Goal: Task Accomplishment & Management: Use online tool/utility

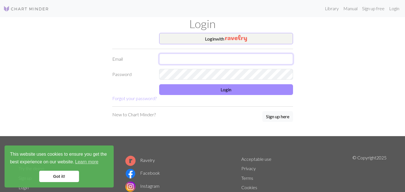
click at [218, 61] on input "text" at bounding box center [226, 59] width 134 height 11
type input "[EMAIL_ADDRESS][DOMAIN_NAME]"
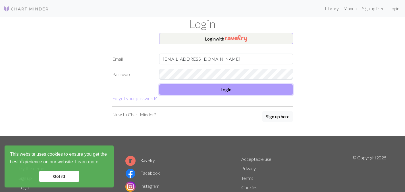
click at [252, 84] on button "Login" at bounding box center [226, 89] width 134 height 11
click at [250, 89] on button "Login" at bounding box center [226, 89] width 134 height 11
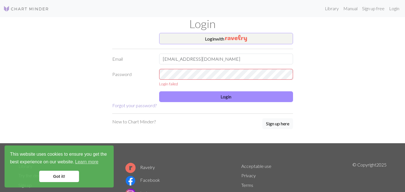
click at [144, 106] on link "Forgot your password?" at bounding box center [134, 105] width 44 height 5
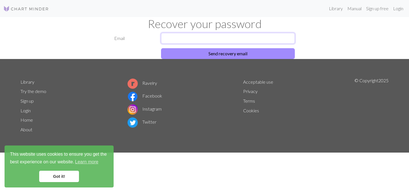
click at [183, 37] on input "text" at bounding box center [228, 38] width 134 height 11
type input "pilarsoto.tejo@gmail.com"
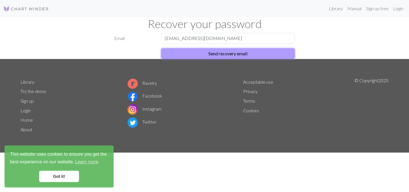
click at [205, 53] on button "Send recovery email" at bounding box center [228, 53] width 134 height 11
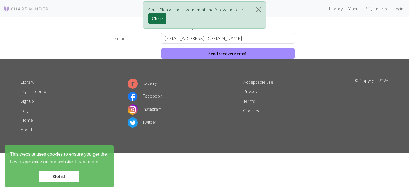
click at [160, 18] on button "Close" at bounding box center [157, 18] width 18 height 11
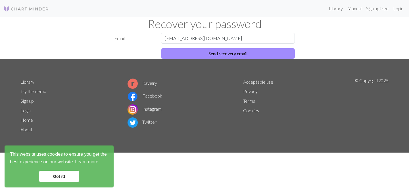
click at [56, 179] on link "Got it!" at bounding box center [59, 176] width 40 height 11
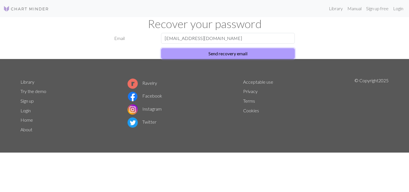
click at [234, 55] on button "Send recovery email" at bounding box center [228, 53] width 134 height 11
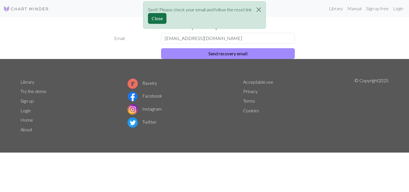
click at [161, 18] on button "Close" at bounding box center [157, 18] width 18 height 11
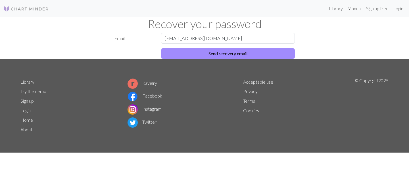
click at [24, 9] on img at bounding box center [25, 8] width 45 height 7
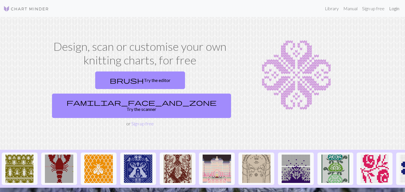
click at [395, 10] on link "Login" at bounding box center [393, 8] width 15 height 11
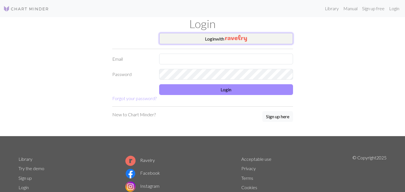
click at [246, 42] on button "Login with" at bounding box center [226, 38] width 134 height 11
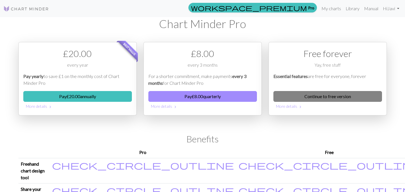
click at [318, 96] on link "Continue to free version" at bounding box center [327, 96] width 108 height 11
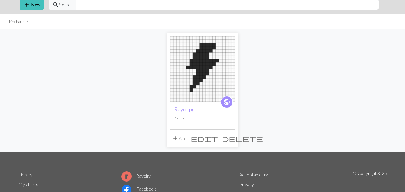
scroll to position [35, 0]
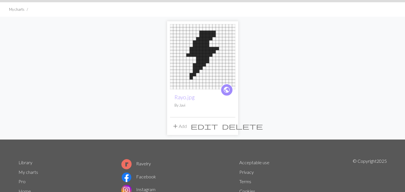
click at [218, 126] on span "edit" at bounding box center [203, 126] width 27 height 8
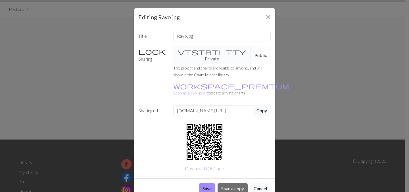
click at [259, 183] on button "Cancel" at bounding box center [260, 188] width 21 height 11
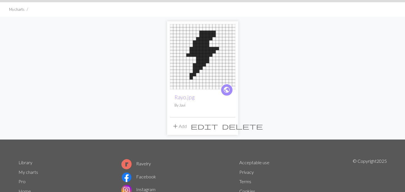
click at [217, 67] on img at bounding box center [202, 56] width 65 height 65
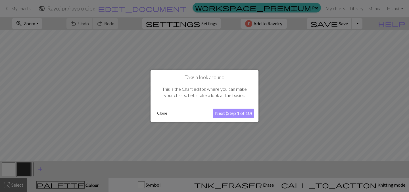
click at [163, 112] on button "Close" at bounding box center [162, 113] width 15 height 9
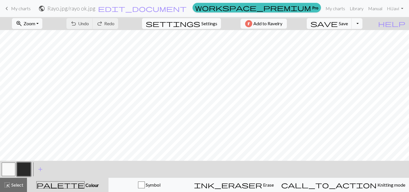
click at [192, 25] on span "settings" at bounding box center [173, 24] width 55 height 8
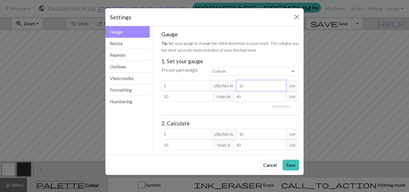
click at [246, 86] on input "10" at bounding box center [260, 85] width 49 height 11
click at [251, 135] on input "10" at bounding box center [260, 134] width 49 height 11
type input "0.5"
type input "1"
type input "0"
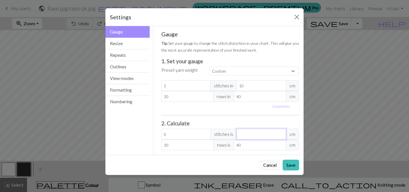
type input "0.5"
type input "1"
type input "7.5"
type input "15"
click at [194, 136] on input "7.5" at bounding box center [185, 134] width 49 height 11
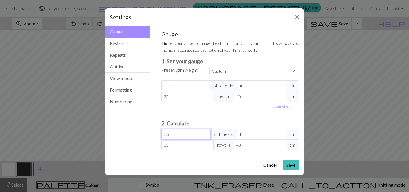
type input "7"
type input "14"
type input "0"
type input "3"
type input "6"
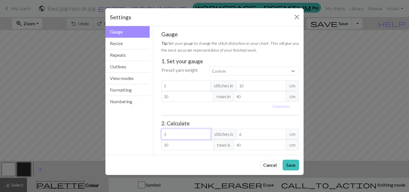
type input "36"
type input "72"
click at [246, 136] on input "72" at bounding box center [260, 134] width 49 height 11
type input "3.5"
type input "7"
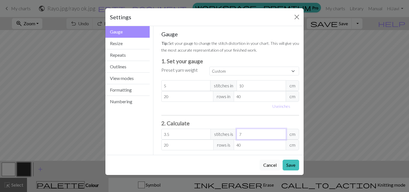
type input "0"
type input "0.5"
type input "1"
type input "7.5"
type input "15"
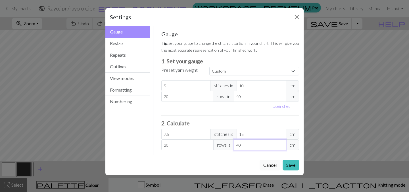
click at [247, 145] on input "40" at bounding box center [260, 145] width 52 height 11
type input "2"
type input "4"
type input "0"
type input "0.5"
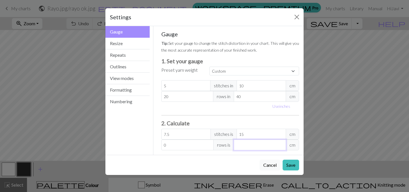
type input "1"
type input "7.5"
type input "15"
click at [219, 160] on div "Cancel Save" at bounding box center [204, 165] width 198 height 20
click at [288, 164] on button "Save" at bounding box center [290, 165] width 16 height 11
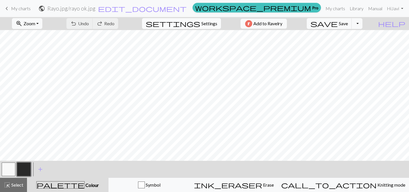
click at [207, 23] on span "Settings" at bounding box center [209, 23] width 16 height 7
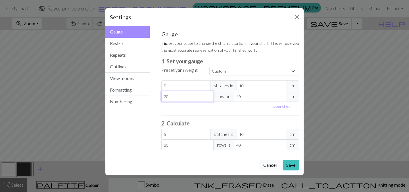
click at [187, 99] on input "20" at bounding box center [187, 96] width 52 height 11
type input "2"
type input "0"
type input "4"
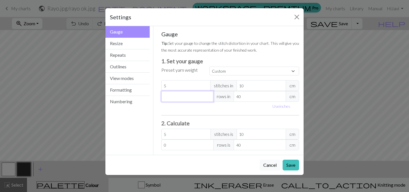
type input "4"
type input "40"
click at [241, 95] on input "40" at bounding box center [260, 96] width 52 height 11
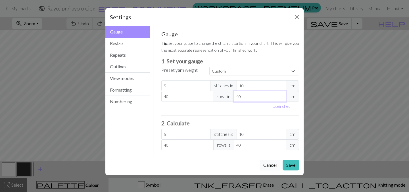
click at [241, 95] on input "40" at bounding box center [260, 96] width 52 height 11
type input "4"
type input "400"
type input "1"
type input "1600"
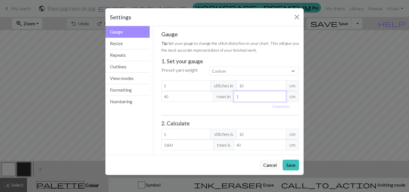
type input "15"
type input "106.67"
type input "15"
click at [293, 167] on button "Save" at bounding box center [290, 165] width 16 height 11
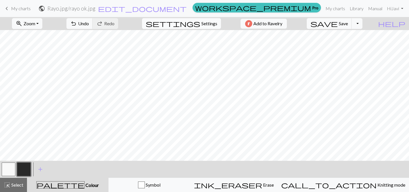
click at [197, 25] on button "settings Settings" at bounding box center [181, 23] width 79 height 11
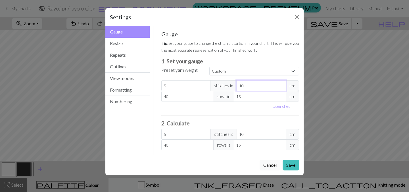
click at [248, 85] on input "10" at bounding box center [260, 85] width 49 height 11
click at [195, 86] on input "5" at bounding box center [185, 85] width 49 height 11
type input "0"
type input "3"
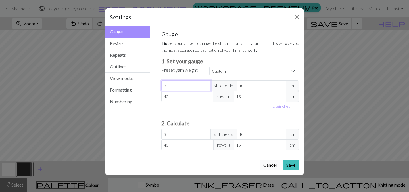
type input "36"
click at [244, 87] on input "10" at bounding box center [260, 85] width 49 height 11
type input "1"
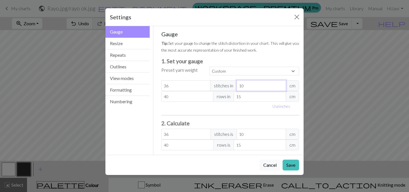
type input "360"
type input "15"
type input "24"
type input "15"
click at [289, 165] on button "Save" at bounding box center [290, 165] width 16 height 11
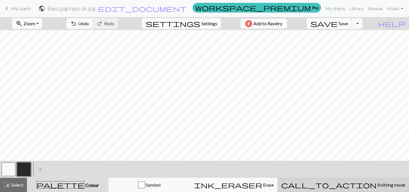
click at [344, 184] on span "call_to_action" at bounding box center [328, 185] width 95 height 8
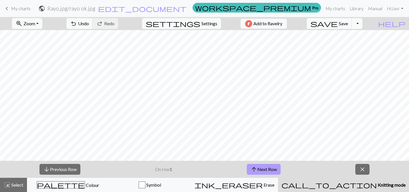
click at [265, 171] on button "arrow_upward Next Row" at bounding box center [264, 169] width 34 height 11
click at [364, 170] on span "close" at bounding box center [362, 170] width 7 height 8
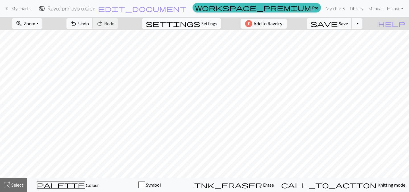
click at [207, 23] on span "Settings" at bounding box center [209, 23] width 16 height 7
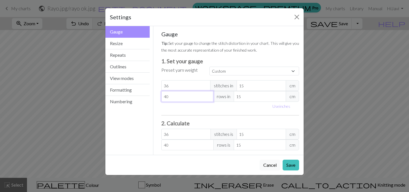
click at [185, 100] on input "40" at bounding box center [187, 96] width 52 height 11
type input "4"
type input "0"
type input "3"
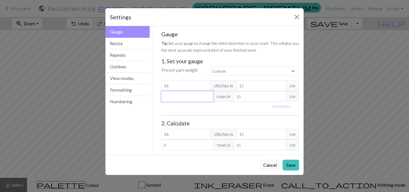
type input "3"
type input "36"
click at [288, 162] on button "Save" at bounding box center [290, 165] width 16 height 11
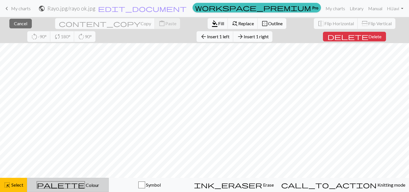
click at [80, 182] on div "palette Colour Colour" at bounding box center [68, 184] width 74 height 7
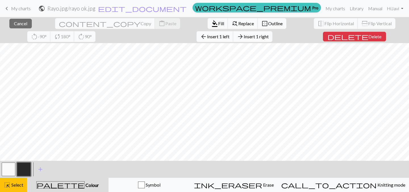
click at [85, 186] on span "Colour" at bounding box center [92, 185] width 14 height 5
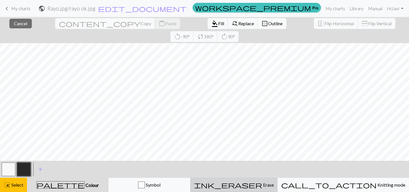
click at [267, 190] on button "ink_eraser Erase Erase" at bounding box center [233, 185] width 87 height 14
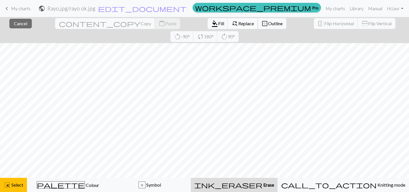
click at [238, 22] on span "Replace" at bounding box center [246, 23] width 16 height 5
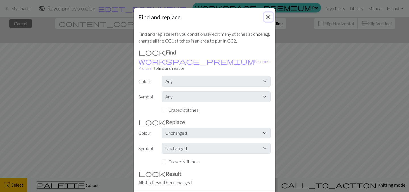
click at [265, 16] on button "Close" at bounding box center [268, 16] width 9 height 9
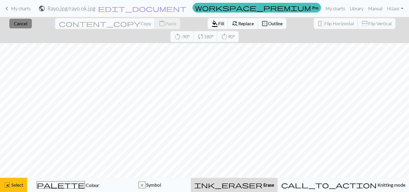
click at [23, 26] on span "Cancel" at bounding box center [20, 23] width 13 height 5
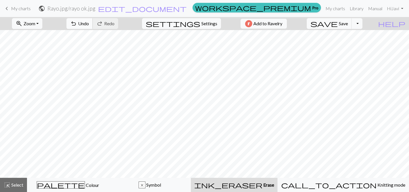
click at [77, 27] on span "undo" at bounding box center [73, 24] width 7 height 8
click at [93, 28] on button "undo Undo Undo" at bounding box center [79, 23] width 26 height 11
click at [207, 21] on span "Settings" at bounding box center [209, 23] width 16 height 7
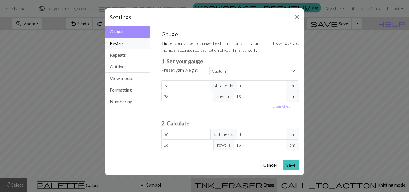
click at [129, 44] on button "Resize" at bounding box center [127, 44] width 44 height 12
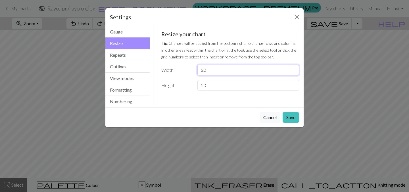
click at [207, 70] on input "20" at bounding box center [248, 70] width 102 height 11
type input "2"
type input "15"
click at [214, 86] on input "20" at bounding box center [248, 85] width 102 height 11
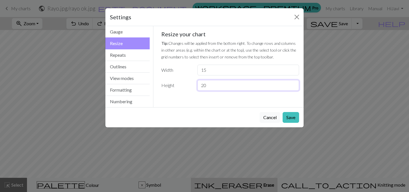
type input "2"
type input "15"
click at [294, 112] on button "Save" at bounding box center [290, 117] width 16 height 11
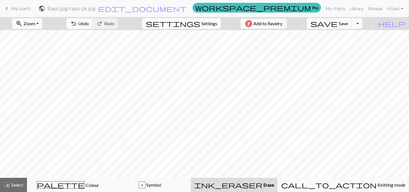
click at [201, 26] on span "Settings" at bounding box center [209, 23] width 16 height 7
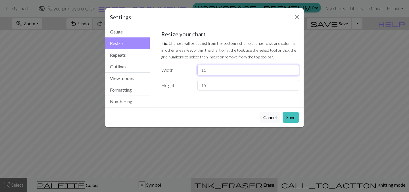
click at [213, 68] on input "15" at bounding box center [248, 70] width 102 height 11
type input "1"
type input "36"
click at [219, 85] on input "15" at bounding box center [248, 85] width 102 height 11
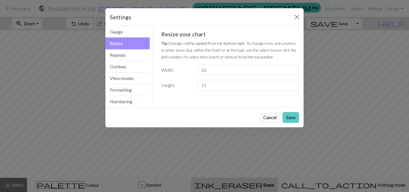
click at [291, 116] on button "Save" at bounding box center [290, 117] width 16 height 11
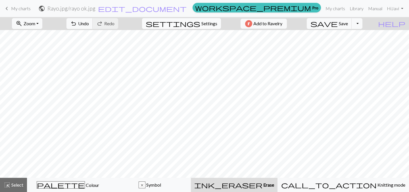
click at [201, 25] on span "Settings" at bounding box center [209, 23] width 16 height 7
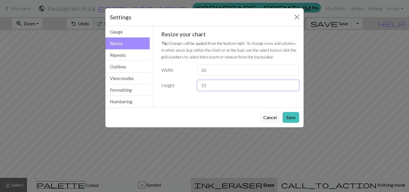
click at [212, 86] on input "15" at bounding box center [248, 85] width 102 height 11
type input "1"
type input "36"
click at [287, 118] on button "Save" at bounding box center [290, 117] width 16 height 11
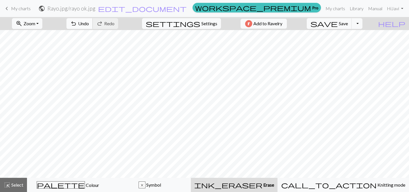
click at [89, 25] on span "Undo" at bounding box center [83, 23] width 11 height 5
click at [362, 24] on button "Toggle Dropdown" at bounding box center [356, 23] width 11 height 11
click at [347, 46] on button "save_alt Download" at bounding box center [315, 45] width 94 height 9
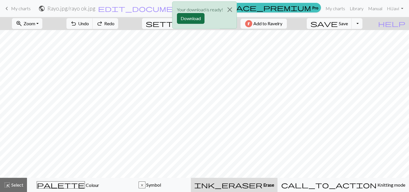
click at [194, 18] on button "Download" at bounding box center [191, 18] width 28 height 11
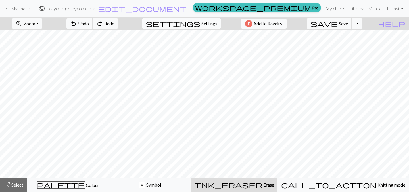
click at [201, 26] on span "Settings" at bounding box center [209, 23] width 16 height 7
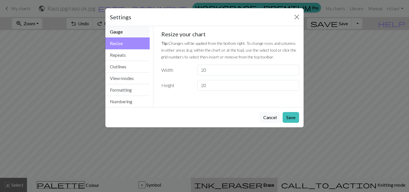
click at [132, 29] on button "Gauge" at bounding box center [127, 32] width 44 height 12
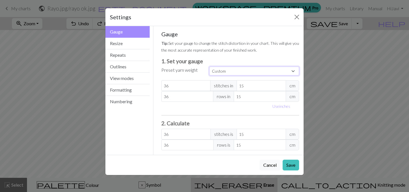
click at [223, 68] on select "Custom Square Lace Light Fingering Fingering Sport Double knit Worsted Aran Bul…" at bounding box center [254, 71] width 90 height 9
select select "square"
click at [209, 67] on select "Custom Square Lace Light Fingering Fingering Sport Double knit Worsted Aran Bul…" at bounding box center [254, 71] width 90 height 9
type input "32"
type input "10.16"
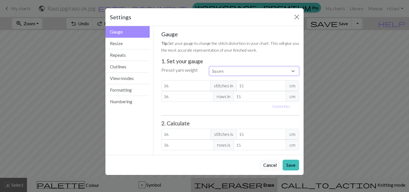
type input "32"
type input "10.16"
type input "47.24"
click at [241, 86] on input "10.16" at bounding box center [260, 85] width 49 height 11
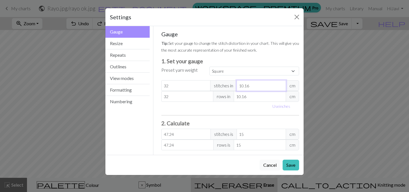
click at [241, 86] on input "10.16" at bounding box center [260, 85] width 49 height 11
type input "1"
type input "480"
type input "15"
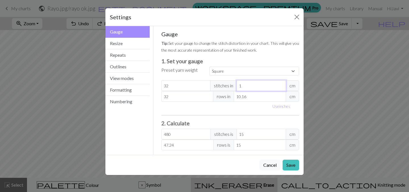
type input "32"
type input "15"
click at [241, 97] on input "10.16" at bounding box center [260, 96] width 52 height 11
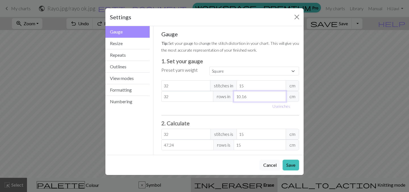
type input "1"
type input "480"
type input "15"
type input "32"
type input "15"
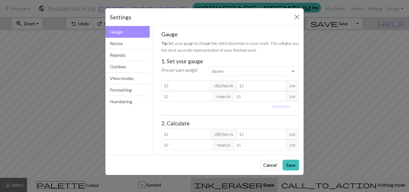
click at [223, 112] on div "Gauge Tip: Set your gauge to change the stitch distortion in your chart. This w…" at bounding box center [230, 91] width 138 height 120
click at [177, 84] on input "32" at bounding box center [185, 85] width 49 height 11
type input "3"
type input "36"
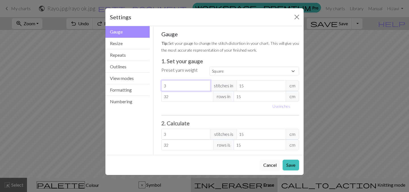
type input "36"
click at [176, 96] on input "32" at bounding box center [187, 96] width 52 height 11
type input "3"
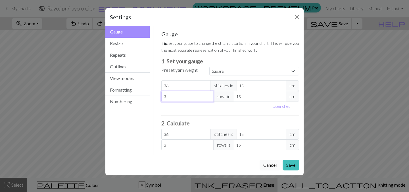
type input "36"
click at [292, 163] on button "Save" at bounding box center [290, 165] width 16 height 11
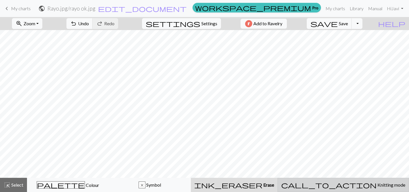
click at [342, 189] on button "call_to_action Knitting mode Knitting mode" at bounding box center [342, 185] width 131 height 14
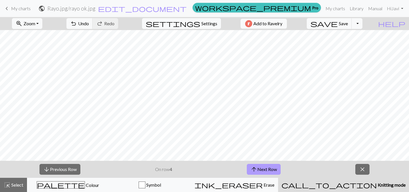
click at [268, 168] on button "arrow_upward Next Row" at bounding box center [264, 169] width 34 height 11
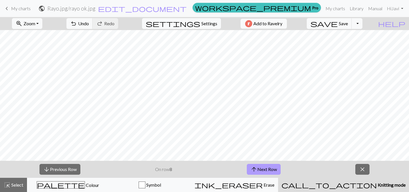
click at [268, 168] on button "arrow_upward Next Row" at bounding box center [264, 169] width 34 height 11
click at [268, 168] on button "arrow_upward Next Row" at bounding box center [265, 169] width 34 height 11
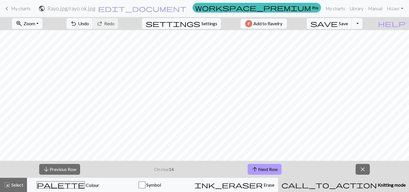
click at [268, 168] on button "arrow_upward Next Row" at bounding box center [265, 169] width 34 height 11
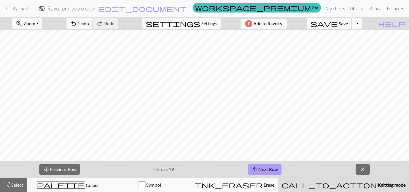
click at [268, 168] on button "arrow_upward Next Row" at bounding box center [265, 169] width 34 height 11
click at [365, 170] on span "close" at bounding box center [362, 170] width 7 height 8
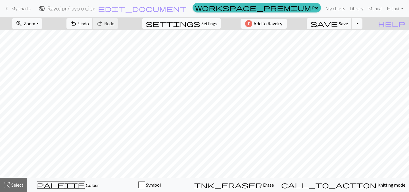
click at [201, 25] on span "Settings" at bounding box center [209, 23] width 16 height 7
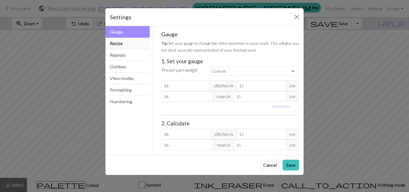
click at [128, 48] on button "Resize" at bounding box center [127, 44] width 44 height 12
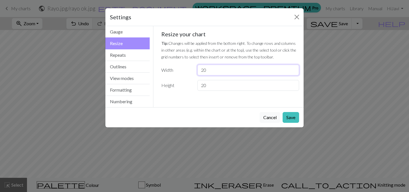
click at [205, 70] on input "20" at bounding box center [248, 70] width 102 height 11
type input "2"
type input "36"
click at [210, 85] on input "20" at bounding box center [248, 85] width 102 height 11
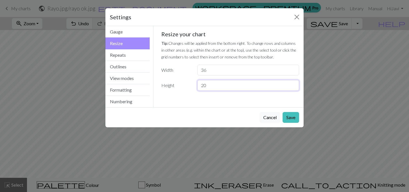
type input "2"
type input "36"
click at [288, 117] on button "Save" at bounding box center [290, 117] width 16 height 11
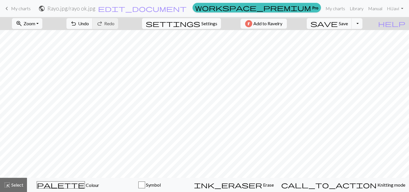
click at [203, 20] on span "Settings" at bounding box center [209, 23] width 16 height 7
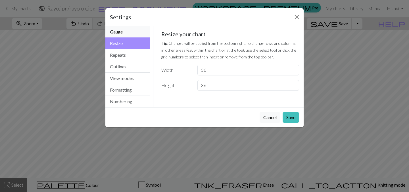
click at [132, 35] on button "Gauge" at bounding box center [127, 32] width 44 height 12
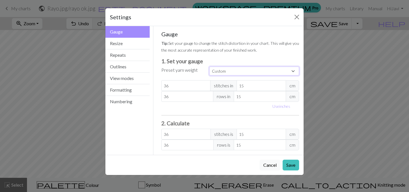
click at [244, 75] on select "Custom Square Lace Light Fingering Fingering Sport Double knit Worsted Aran Bul…" at bounding box center [254, 71] width 90 height 9
select select "square"
click at [209, 67] on select "Custom Square Lace Light Fingering Fingering Sport Double knit Worsted Aran Bul…" at bounding box center [254, 71] width 90 height 9
type input "32"
type input "10.16"
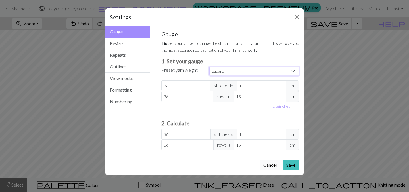
type input "32"
type input "10.16"
type input "47.24"
click at [292, 165] on button "Save" at bounding box center [290, 165] width 16 height 11
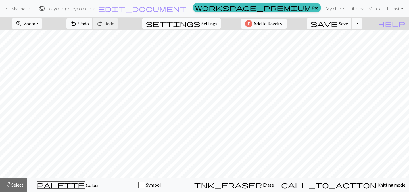
click at [201, 23] on span "Settings" at bounding box center [209, 23] width 16 height 7
select select "square"
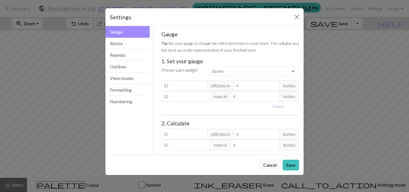
click at [280, 108] on button "Use cm" at bounding box center [278, 106] width 17 height 9
type input "10.16"
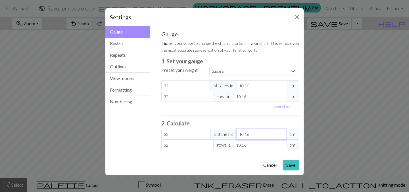
click at [256, 132] on input "10.16" at bounding box center [260, 134] width 49 height 11
type input "3.15"
type input "1"
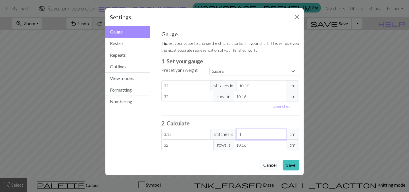
type input "47.24"
type input "15"
click at [258, 151] on div "Gauge Tip: Set your gauge to change the stitch distortion in your chart. This w…" at bounding box center [230, 90] width 147 height 129
click at [254, 142] on input "10.16" at bounding box center [260, 145] width 52 height 11
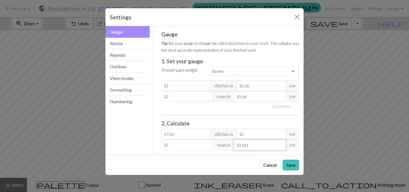
type input "10.16"
type input "31.81"
type input "10.1"
type input "31.5"
type input "10"
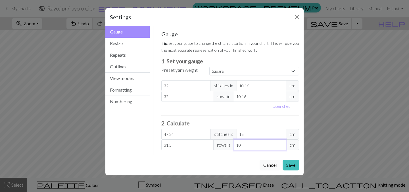
type input "3.15"
type input "1"
type input "47.24"
type input "15"
click at [285, 167] on button "Save" at bounding box center [290, 165] width 16 height 11
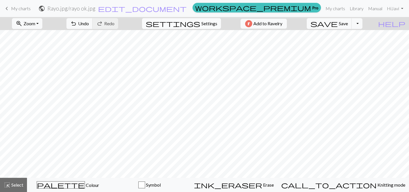
click at [209, 24] on span "Settings" at bounding box center [209, 23] width 16 height 7
select select "square"
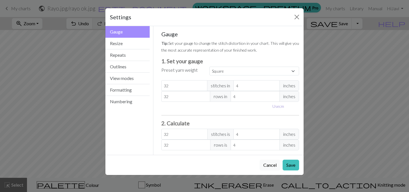
click at [280, 106] on button "Use cm" at bounding box center [278, 106] width 17 height 9
type input "10.16"
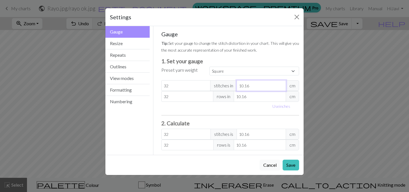
click at [247, 86] on input "10.16" at bounding box center [260, 85] width 49 height 11
type input "1"
type input "325.12"
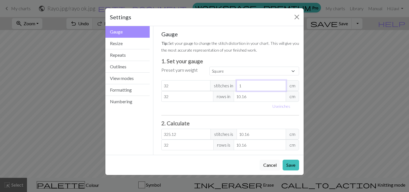
type input "15"
type input "21.67"
type input "15"
click at [254, 97] on input "10.16" at bounding box center [260, 96] width 52 height 11
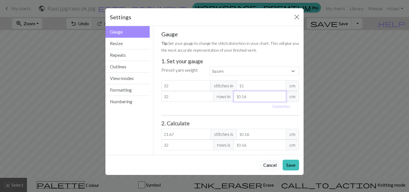
click at [254, 97] on input "10.16" at bounding box center [260, 96] width 52 height 11
type input "1"
type input "325.12"
type input "15"
type input "21.67"
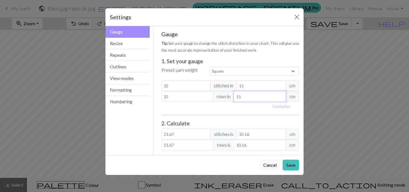
type input "15"
click at [181, 83] on input "32" at bounding box center [185, 85] width 49 height 11
type input "3"
type input "2.03"
type input "0"
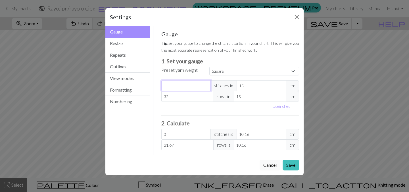
type input "3"
type input "2.03"
type input "36"
type input "24.38"
type input "36"
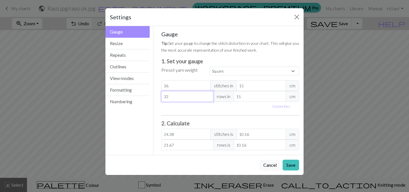
click at [182, 97] on input "32" at bounding box center [187, 96] width 52 height 11
type input "3"
type input "2.03"
type input "36"
type input "24.38"
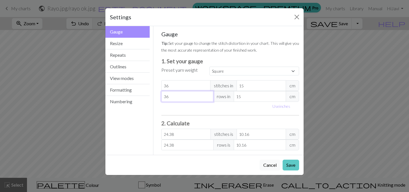
type input "36"
click at [292, 165] on button "Save" at bounding box center [290, 165] width 16 height 11
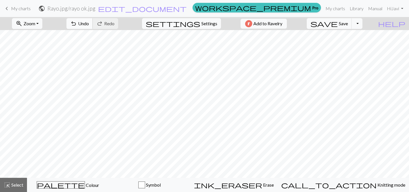
click at [77, 24] on span "undo" at bounding box center [73, 24] width 7 height 8
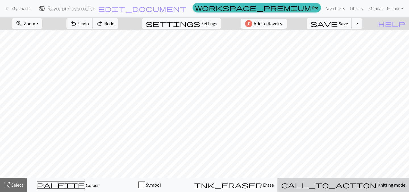
click at [333, 181] on button "call_to_action Knitting mode Knitting mode" at bounding box center [342, 185] width 131 height 14
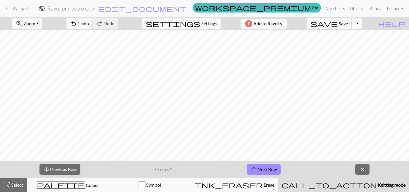
scroll to position [103, 0]
click at [268, 171] on button "arrow_upward Next Row" at bounding box center [264, 169] width 34 height 11
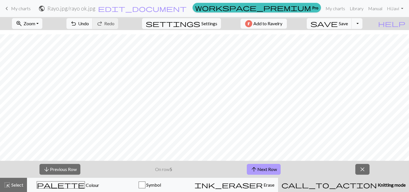
click at [268, 171] on button "arrow_upward Next Row" at bounding box center [264, 169] width 34 height 11
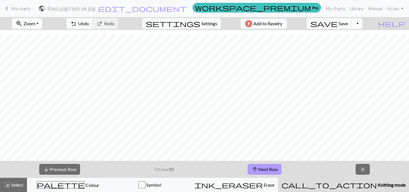
click at [268, 171] on button "arrow_upward Next Row" at bounding box center [265, 169] width 34 height 11
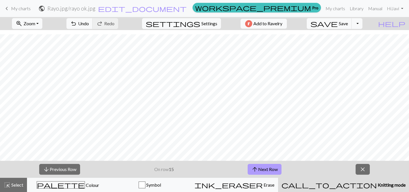
click at [268, 171] on button "arrow_upward Next Row" at bounding box center [265, 169] width 34 height 11
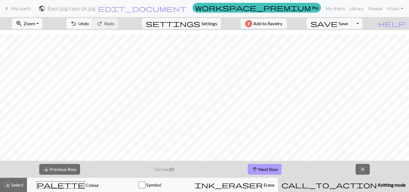
click at [268, 171] on button "arrow_upward Next Row" at bounding box center [265, 169] width 34 height 11
click at [363, 170] on span "close" at bounding box center [362, 170] width 7 height 8
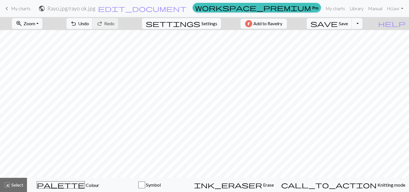
click at [202, 24] on span "Settings" at bounding box center [209, 23] width 16 height 7
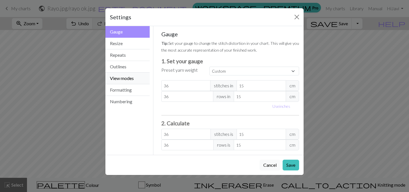
click at [129, 77] on button "View modes" at bounding box center [127, 79] width 44 height 12
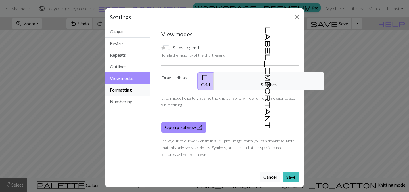
click at [129, 89] on button "Formatting" at bounding box center [127, 90] width 44 height 12
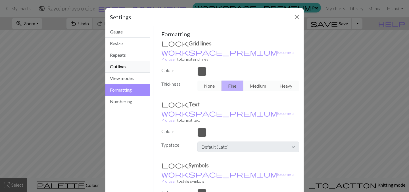
click at [121, 65] on button "Outlines" at bounding box center [127, 67] width 44 height 12
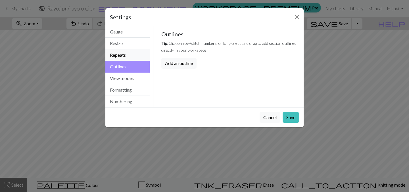
click at [121, 54] on button "Repeats" at bounding box center [127, 55] width 44 height 12
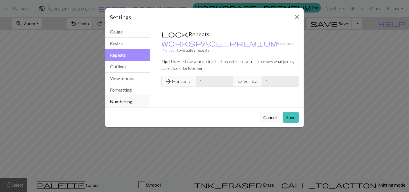
click at [127, 100] on button "Numbering" at bounding box center [127, 101] width 44 height 11
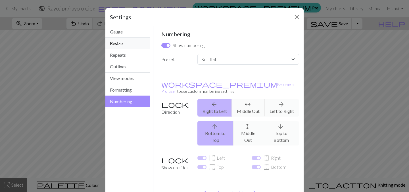
click at [123, 43] on button "Resize" at bounding box center [127, 44] width 44 height 12
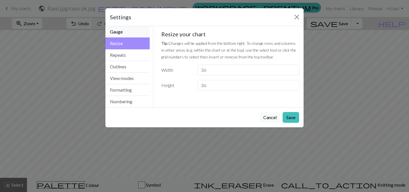
click at [120, 33] on button "Gauge" at bounding box center [127, 32] width 44 height 12
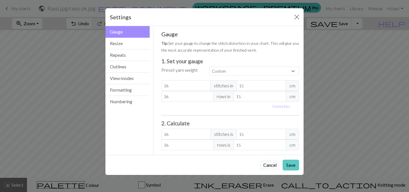
click at [291, 169] on button "Save" at bounding box center [290, 165] width 16 height 11
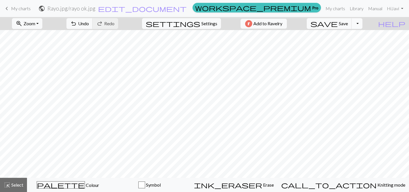
click at [362, 25] on button "Toggle Dropdown" at bounding box center [356, 23] width 11 height 11
click at [353, 45] on button "save_alt Download" at bounding box center [315, 45] width 94 height 9
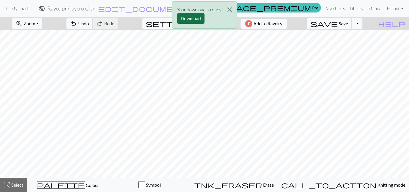
click at [196, 17] on button "Download" at bounding box center [191, 18] width 28 height 11
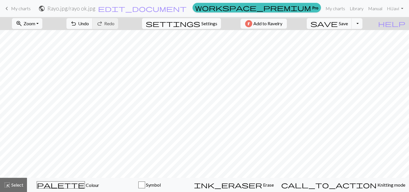
click at [201, 24] on span "Settings" at bounding box center [209, 23] width 16 height 7
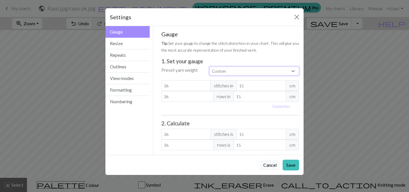
click at [224, 71] on select "Custom Square Lace Light Fingering Fingering Sport Double knit Worsted Aran Bul…" at bounding box center [254, 71] width 90 height 9
select select "lace"
click at [209, 67] on select "Custom Square Lace Light Fingering Fingering Sport Double knit Worsted Aran Bul…" at bounding box center [254, 71] width 90 height 9
type input "32"
type input "10.16"
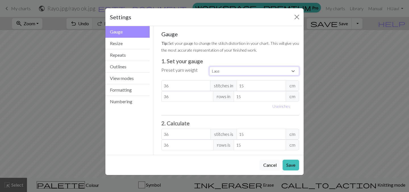
type input "40"
type input "10.16"
type input "47.24"
type input "59.06"
click at [290, 168] on button "Save" at bounding box center [290, 165] width 16 height 11
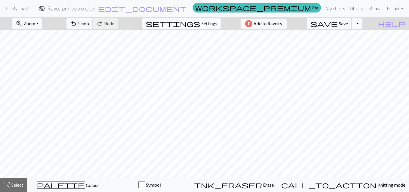
click at [203, 25] on span "Settings" at bounding box center [209, 23] width 16 height 7
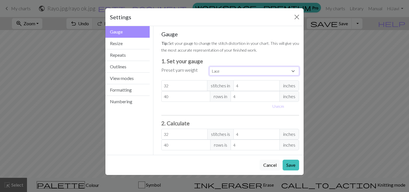
click at [228, 71] on select "Custom Square Lace Light Fingering Fingering Sport Double knit Worsted Aran Bul…" at bounding box center [254, 71] width 90 height 9
select select "dk"
click at [209, 67] on select "Custom Square Lace Light Fingering Fingering Sport Double knit Worsted Aran Bul…" at bounding box center [254, 71] width 90 height 9
type input "22"
type input "30"
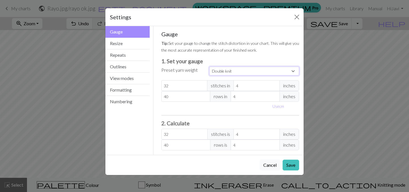
type input "22"
type input "30"
click at [289, 164] on button "Save" at bounding box center [290, 165] width 16 height 11
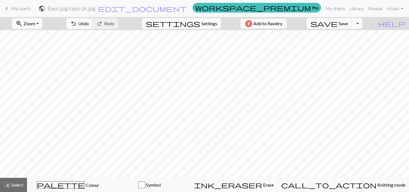
click at [196, 22] on button "settings Settings" at bounding box center [181, 23] width 79 height 11
select select "dk"
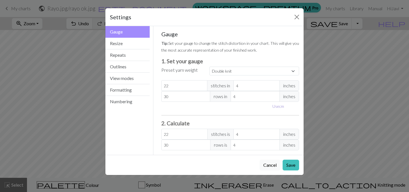
click at [278, 106] on button "Use cm" at bounding box center [278, 106] width 17 height 9
type input "10.16"
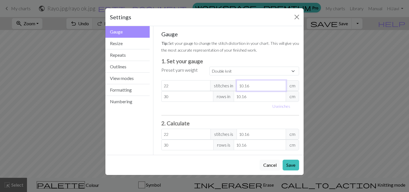
click at [252, 85] on input "10.16" at bounding box center [260, 85] width 49 height 11
type input "1"
type input "223.52"
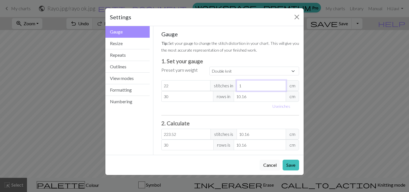
type input "15"
type input "14.9"
type input "15"
click at [255, 99] on input "10.16" at bounding box center [260, 96] width 52 height 11
type input "10.1"
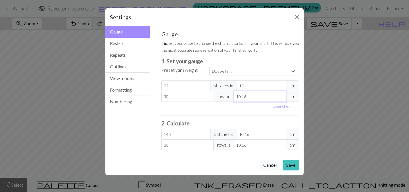
type input "30.18"
type input "10"
type input "30.48"
type input "1"
type input "304.8"
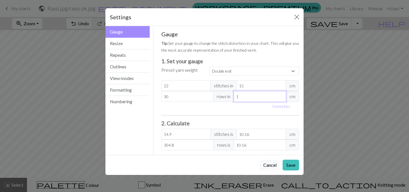
type input "11"
type input "27.71"
type input "115"
type input "2.65"
type input "11"
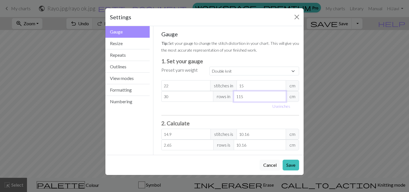
type input "27.71"
click at [180, 87] on input "22" at bounding box center [185, 85] width 49 height 11
click at [190, 98] on input "30" at bounding box center [187, 96] width 52 height 11
click at [294, 167] on button "Save" at bounding box center [290, 165] width 16 height 11
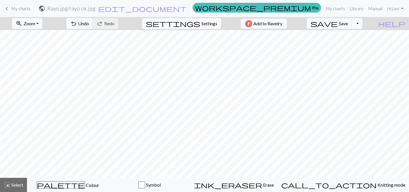
click at [204, 24] on span "Settings" at bounding box center [209, 23] width 16 height 7
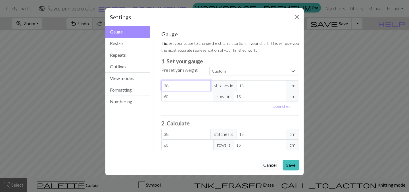
click at [180, 87] on input "38" at bounding box center [185, 85] width 49 height 11
click at [291, 167] on button "Save" at bounding box center [290, 165] width 16 height 11
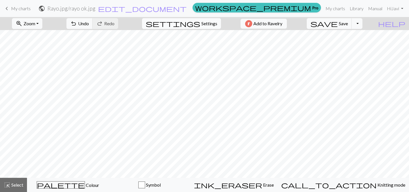
click at [201, 24] on span "Settings" at bounding box center [209, 23] width 16 height 7
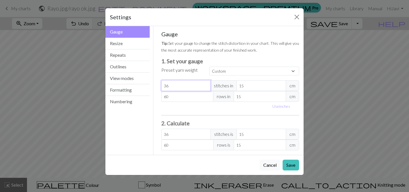
click at [183, 82] on input "36" at bounding box center [185, 85] width 49 height 11
click at [176, 85] on input "36" at bounding box center [185, 85] width 49 height 11
click at [223, 72] on select "Custom Square Lace Light Fingering Fingering Sport Double knit Worsted Aran Bul…" at bounding box center [254, 71] width 90 height 9
click at [209, 67] on select "Custom Square Lace Light Fingering Fingering Sport Double knit Worsted Aran Bul…" at bounding box center [254, 71] width 90 height 9
click at [184, 88] on input "22" at bounding box center [185, 85] width 49 height 11
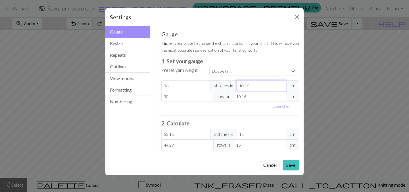
click at [243, 88] on input "10.16" at bounding box center [260, 85] width 49 height 11
click at [193, 99] on input "30" at bounding box center [187, 96] width 52 height 11
click at [240, 100] on input "10.16" at bounding box center [260, 96] width 52 height 11
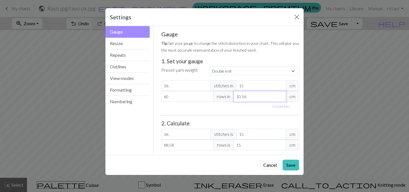
click at [240, 100] on input "10.16" at bounding box center [260, 96] width 52 height 11
click at [292, 165] on button "Save" at bounding box center [290, 165] width 16 height 11
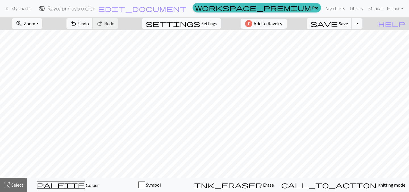
click at [203, 24] on span "Settings" at bounding box center [209, 23] width 16 height 7
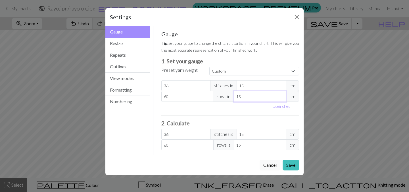
click at [241, 94] on input "15" at bounding box center [260, 96] width 52 height 11
click at [252, 86] on input "15" at bounding box center [260, 85] width 49 height 11
click at [193, 84] on input "36" at bounding box center [185, 85] width 49 height 11
click at [288, 167] on button "Save" at bounding box center [290, 165] width 16 height 11
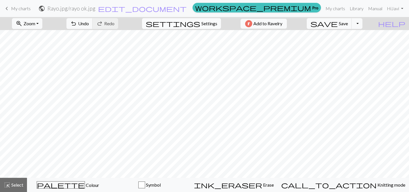
click at [211, 28] on button "settings Settings" at bounding box center [181, 23] width 79 height 11
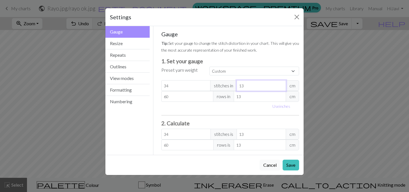
click at [256, 86] on input "13" at bounding box center [260, 85] width 49 height 11
click at [259, 98] on input "13" at bounding box center [260, 96] width 52 height 11
click at [184, 89] on input "34" at bounding box center [185, 85] width 49 height 11
click at [248, 135] on input "13" at bounding box center [260, 134] width 49 height 11
click at [253, 147] on input "13" at bounding box center [260, 145] width 52 height 11
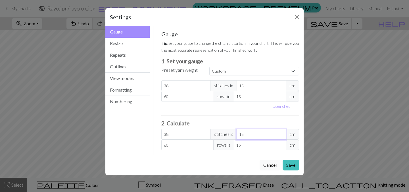
click at [246, 133] on input "15" at bounding box center [260, 134] width 49 height 11
click at [189, 134] on input "2.53" at bounding box center [185, 134] width 49 height 11
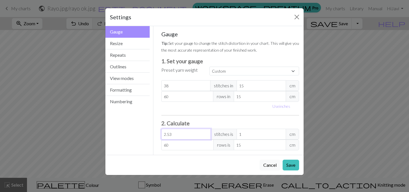
click at [189, 134] on input "2.53" at bounding box center [185, 134] width 49 height 11
click at [259, 134] on input "1.58" at bounding box center [260, 134] width 49 height 11
click at [176, 136] on input "2.53" at bounding box center [185, 134] width 49 height 11
click at [192, 146] on input "60" at bounding box center [187, 145] width 52 height 11
click at [188, 133] on input "4" at bounding box center [185, 134] width 49 height 11
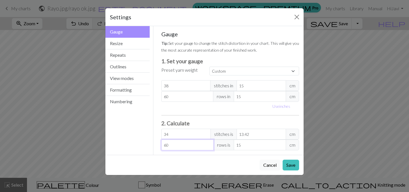
click at [182, 145] on input "60" at bounding box center [187, 145] width 52 height 11
click at [294, 166] on button "Save" at bounding box center [290, 165] width 16 height 11
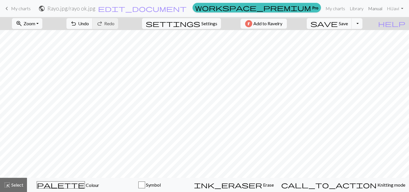
click at [375, 10] on link "Manual" at bounding box center [375, 8] width 19 height 11
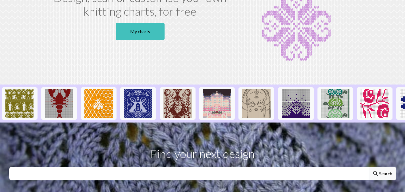
scroll to position [49, 0]
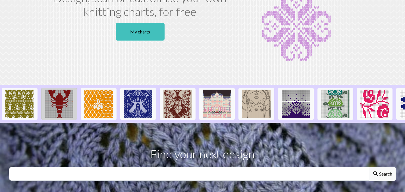
click at [65, 105] on img at bounding box center [59, 104] width 28 height 28
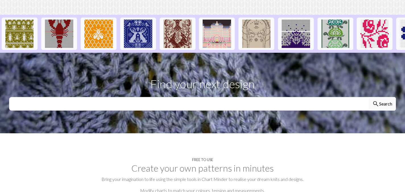
scroll to position [120, 0]
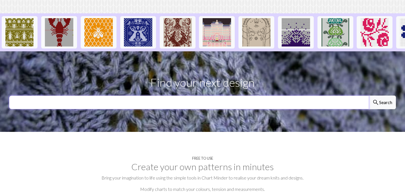
click at [247, 108] on input "text" at bounding box center [188, 103] width 359 height 14
type input "lightning"
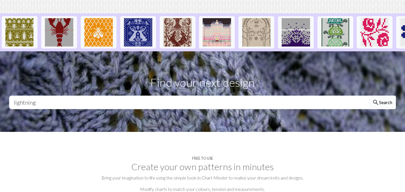
click at [392, 107] on button "search Search" at bounding box center [381, 103] width 27 height 14
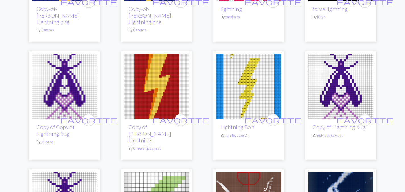
scroll to position [496, 0]
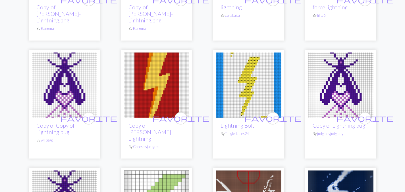
click at [251, 53] on img at bounding box center [248, 85] width 65 height 65
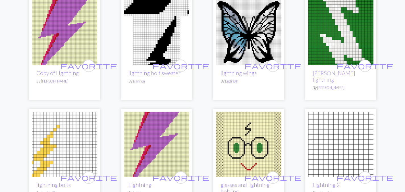
scroll to position [814, 0]
click at [164, 112] on img at bounding box center [156, 144] width 65 height 65
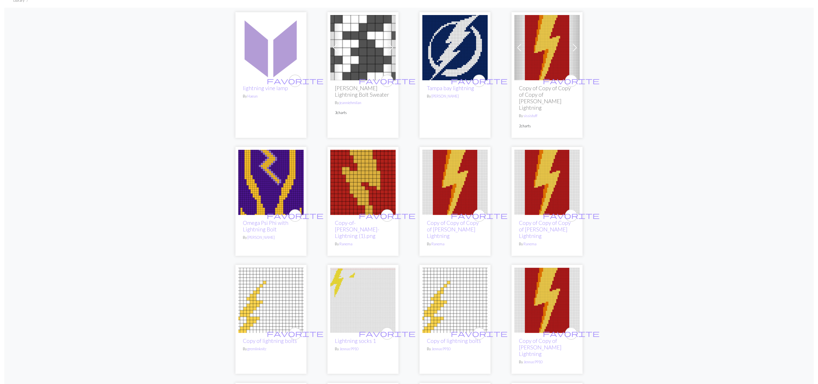
scroll to position [0, 0]
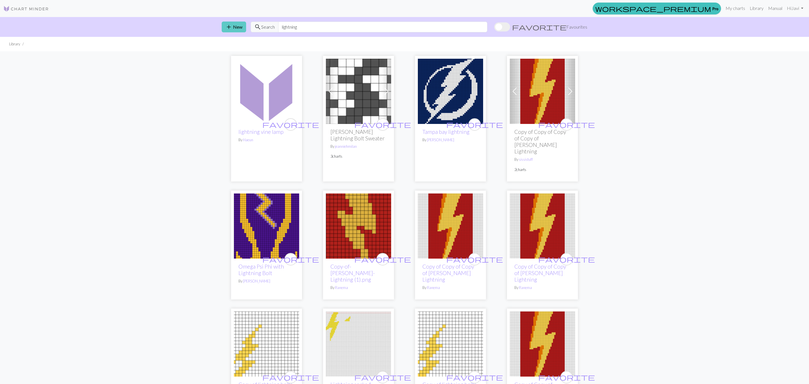
click at [232, 26] on button "add New" at bounding box center [234, 27] width 24 height 11
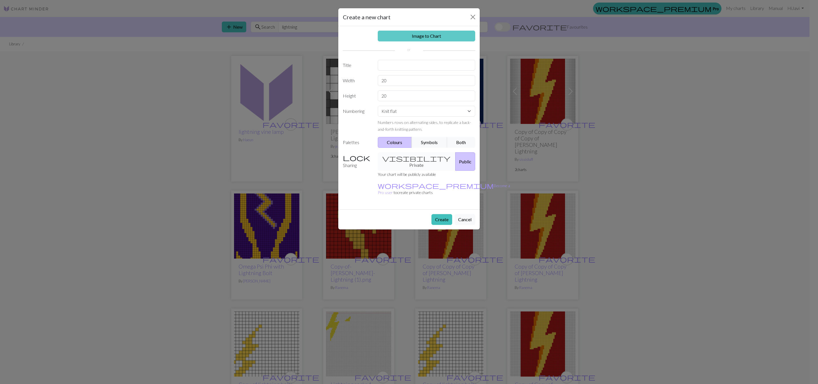
click at [409, 34] on link "Image to Chart" at bounding box center [427, 36] width 98 height 11
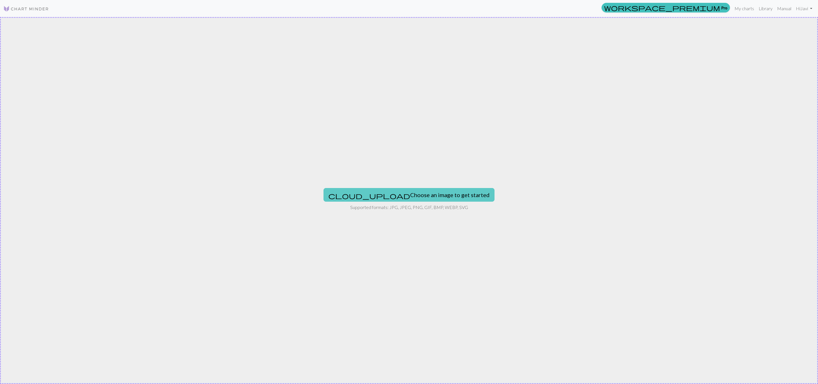
click at [409, 192] on button "cloud_upload Choose an image to get started" at bounding box center [408, 195] width 171 height 14
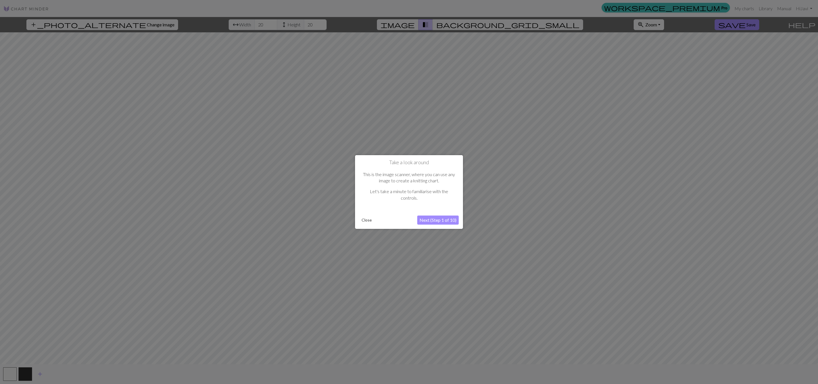
click at [365, 192] on button "Close" at bounding box center [366, 220] width 15 height 9
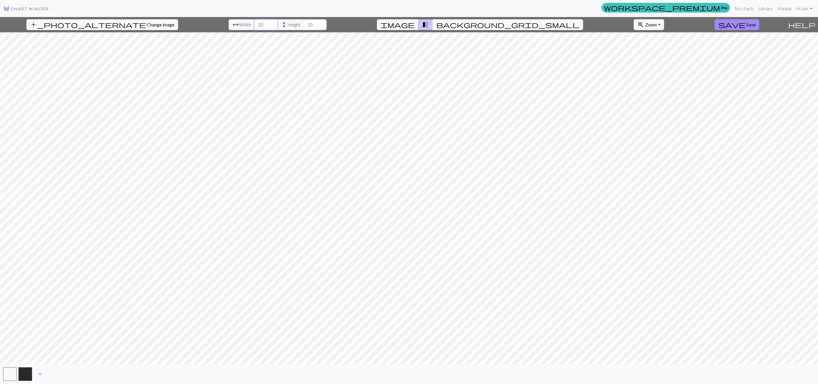
click at [254, 26] on input "20" at bounding box center [265, 24] width 23 height 11
type input "2"
type input "15"
click at [304, 26] on input "20" at bounding box center [315, 24] width 23 height 11
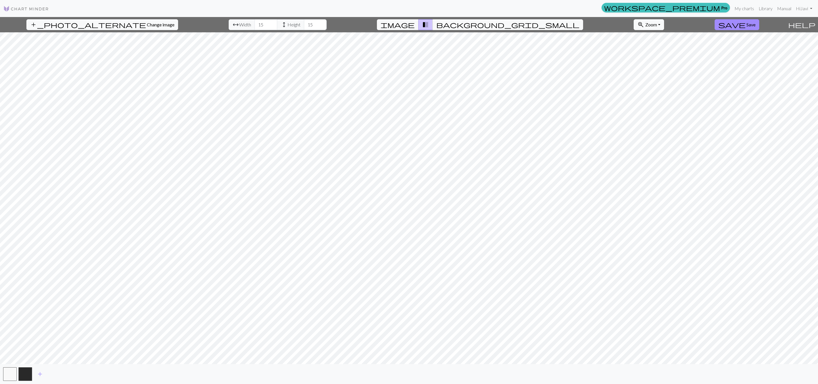
click at [239, 25] on span "Width" at bounding box center [245, 24] width 12 height 7
click at [409, 28] on span "background_grid_small" at bounding box center [507, 25] width 143 height 8
click at [304, 23] on input "15" at bounding box center [315, 24] width 23 height 11
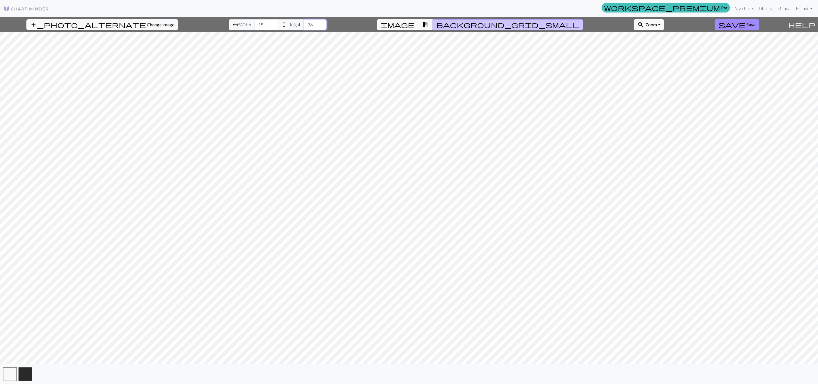
click at [304, 27] on input "36" at bounding box center [315, 24] width 23 height 11
type input "3"
type input "2"
type input "15"
click at [254, 25] on input "15" at bounding box center [265, 24] width 23 height 11
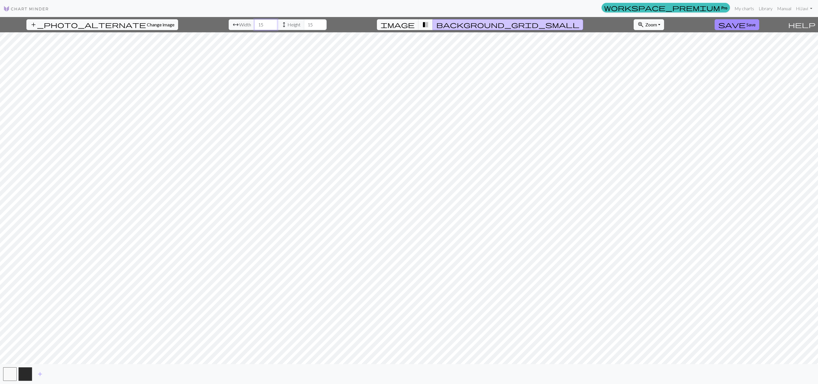
type input "1"
type input "20"
click at [304, 24] on input "15" at bounding box center [315, 24] width 23 height 11
type input "15"
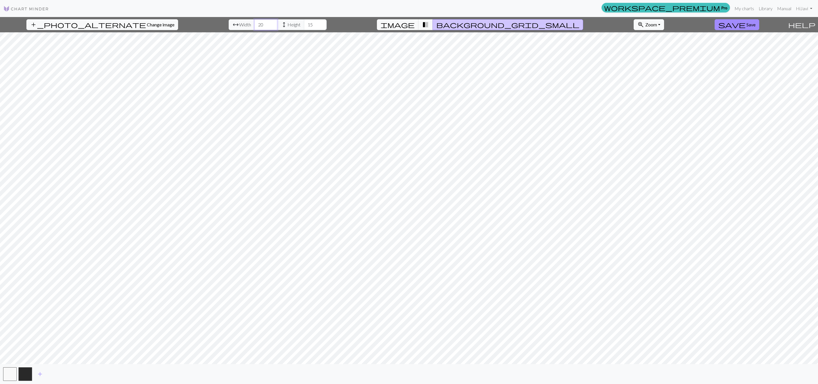
click at [254, 26] on input "20" at bounding box center [265, 24] width 23 height 11
type input "2"
type input "1"
type input "2"
type input "15"
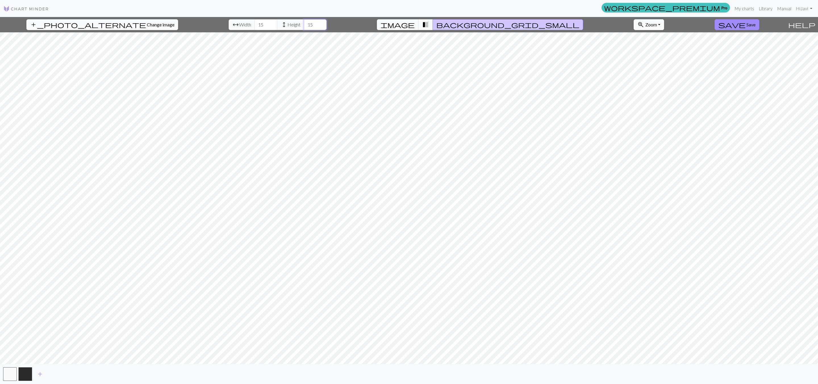
click at [304, 24] on input "15" at bounding box center [315, 24] width 23 height 11
type input "2"
type input "15"
click at [254, 26] on input "15" at bounding box center [265, 24] width 23 height 11
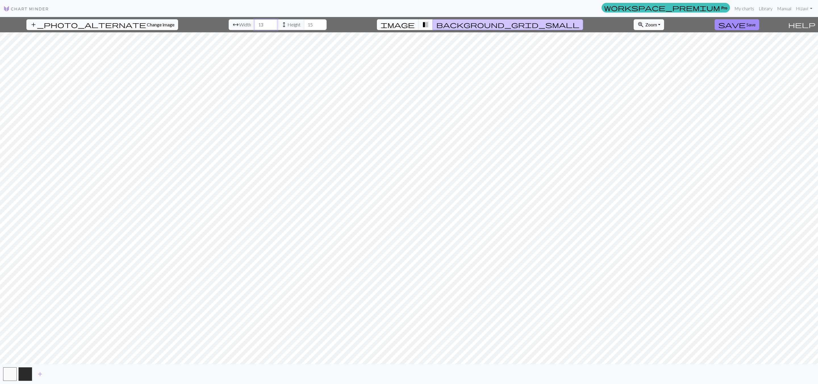
type input "13"
click at [304, 24] on input "15" at bounding box center [315, 24] width 23 height 11
type input "1"
type input "20"
click at [254, 24] on input "13" at bounding box center [265, 24] width 23 height 11
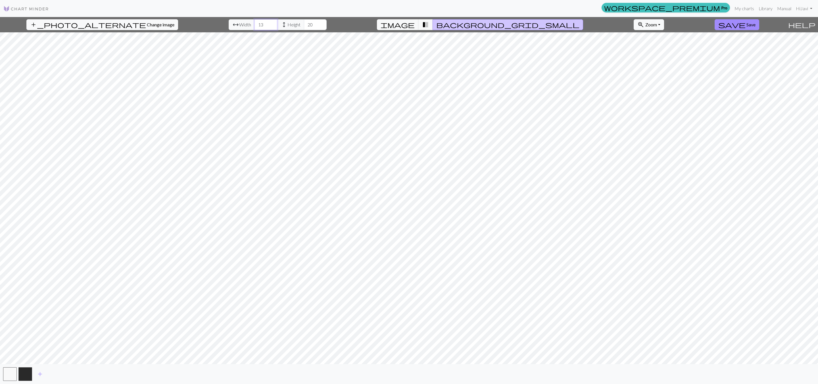
click at [254, 24] on input "13" at bounding box center [265, 24] width 23 height 11
type input "15"
click at [304, 28] on input "20" at bounding box center [315, 24] width 23 height 11
click at [304, 25] on input "2015" at bounding box center [315, 24] width 23 height 11
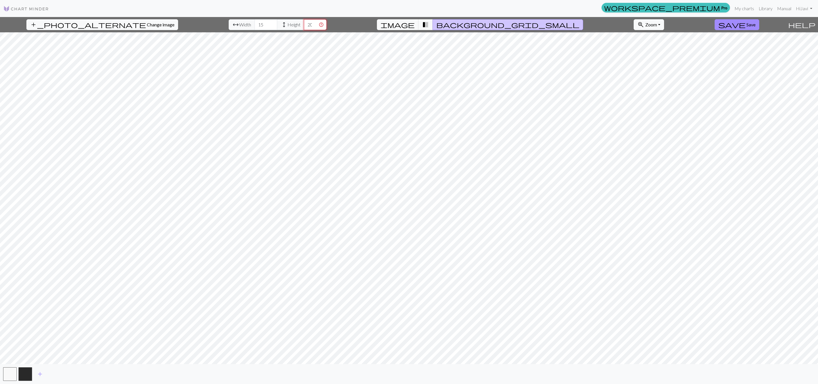
click at [304, 25] on input "2015" at bounding box center [315, 24] width 23 height 11
type input "1"
type input "20"
click at [254, 23] on input "15" at bounding box center [265, 24] width 23 height 11
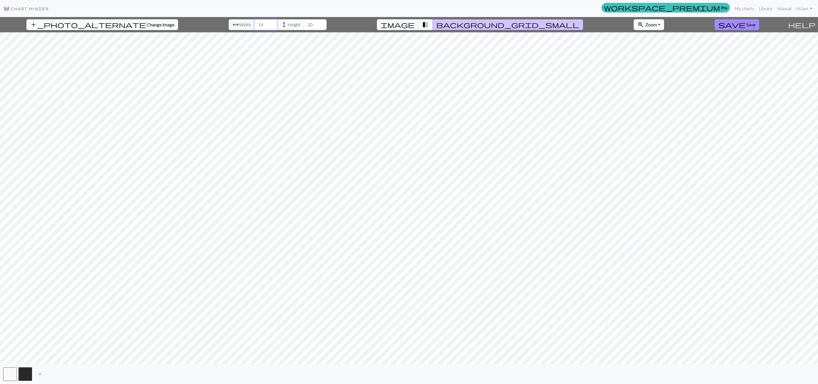
type input "14"
click at [304, 26] on input "20" at bounding box center [315, 24] width 23 height 11
type input "2"
type input "15"
click at [254, 24] on input "14" at bounding box center [265, 24] width 23 height 11
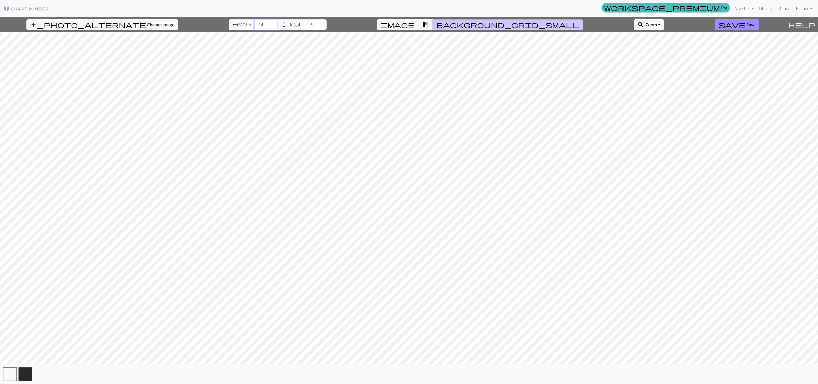
click at [254, 24] on input "14" at bounding box center [265, 24] width 23 height 11
type input "36"
click at [304, 22] on input "15" at bounding box center [315, 24] width 23 height 11
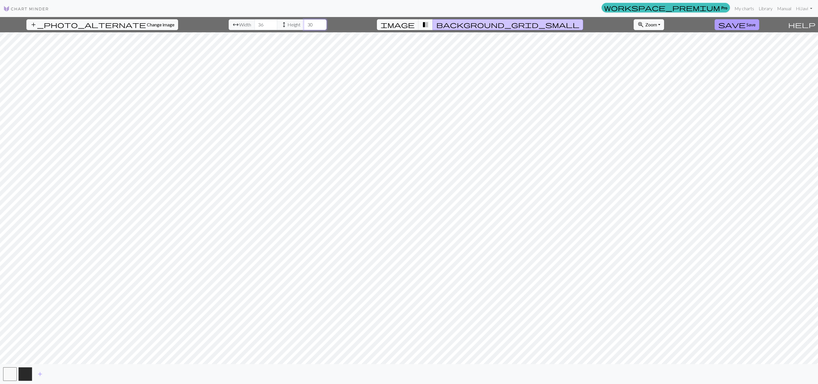
type input "30"
click at [409, 24] on button "save Save" at bounding box center [736, 24] width 45 height 11
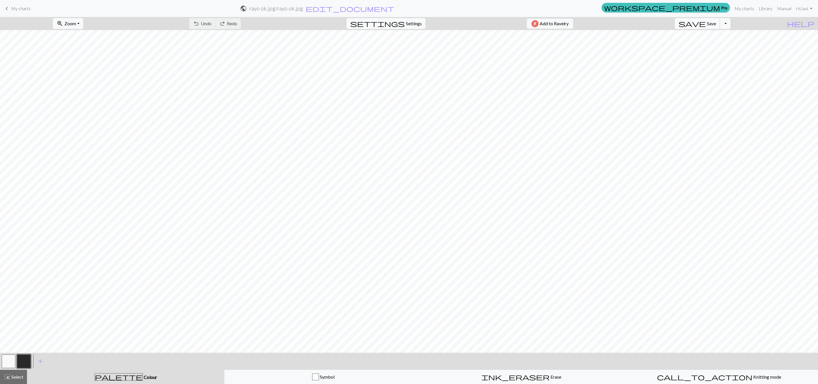
click at [409, 26] on span "save" at bounding box center [691, 24] width 27 height 8
click at [409, 24] on button "Toggle Dropdown" at bounding box center [724, 23] width 11 height 11
click at [303, 6] on h2 "rayo ok.jpg / rayo ok.jpg" at bounding box center [276, 8] width 54 height 7
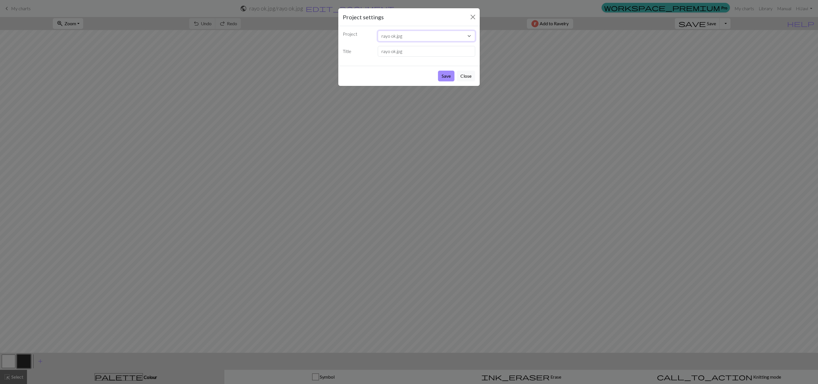
click at [400, 36] on select "rayo ok.jpg Copy of Lightning Copy of Lightning Bolt Rayo.jpg" at bounding box center [427, 36] width 98 height 11
click at [378, 31] on select "rayo ok.jpg Copy of Lightning Copy of Lightning Bolt Rayo.jpg" at bounding box center [427, 36] width 98 height 11
click at [400, 36] on select "rayo ok.jpg Copy of Lightning Copy of Lightning Bolt Rayo.jpg" at bounding box center [427, 36] width 98 height 11
click at [396, 50] on input "rayo ok.jpg" at bounding box center [427, 51] width 98 height 11
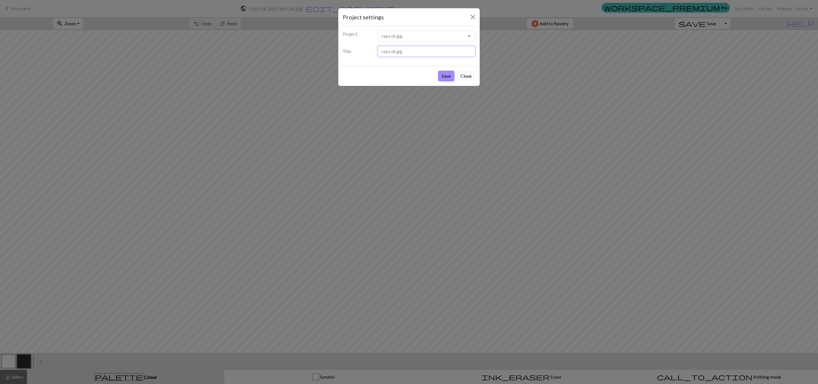
click at [396, 50] on input "rayo ok.jpg" at bounding box center [427, 51] width 98 height 11
type input "Rayo v2"
click at [409, 76] on button "Save" at bounding box center [446, 76] width 16 height 11
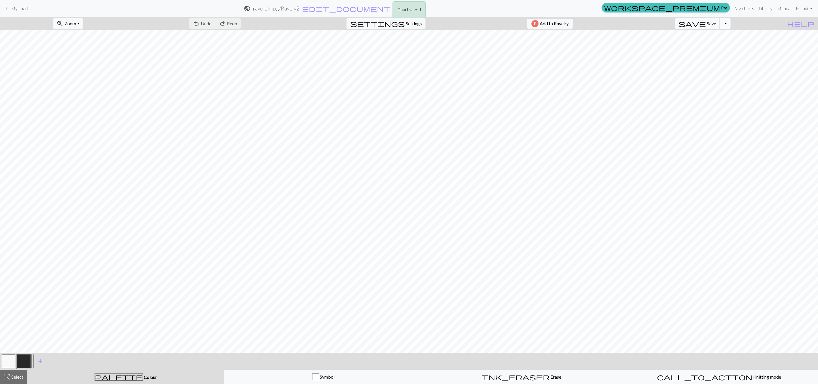
click at [409, 24] on button "Toggle Dropdown" at bounding box center [724, 23] width 11 height 11
click at [409, 45] on button "save_alt Download" at bounding box center [683, 45] width 94 height 9
click at [409, 24] on button "Toggle Dropdown" at bounding box center [724, 23] width 11 height 11
click at [409, 44] on button "save_alt Download" at bounding box center [683, 45] width 94 height 9
click at [395, 16] on button "Download" at bounding box center [395, 18] width 28 height 11
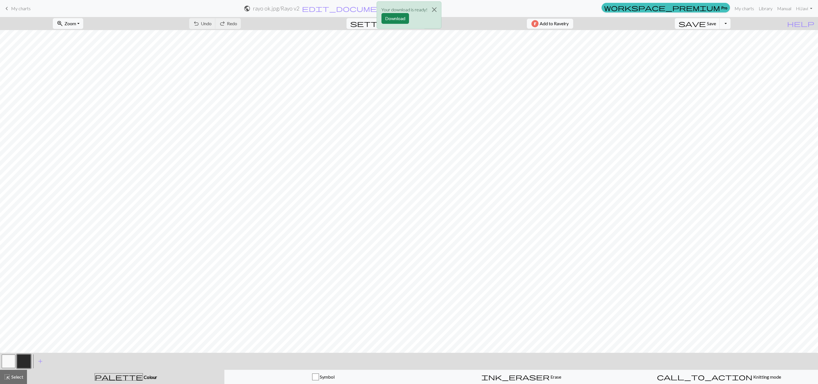
click at [409, 22] on div "Your download is ready! Download" at bounding box center [409, 16] width 818 height 33
click at [385, 15] on button "Download" at bounding box center [395, 18] width 28 height 11
click at [409, 26] on span "Save" at bounding box center [711, 23] width 9 height 5
click at [17, 11] on span "My charts" at bounding box center [21, 8] width 20 height 5
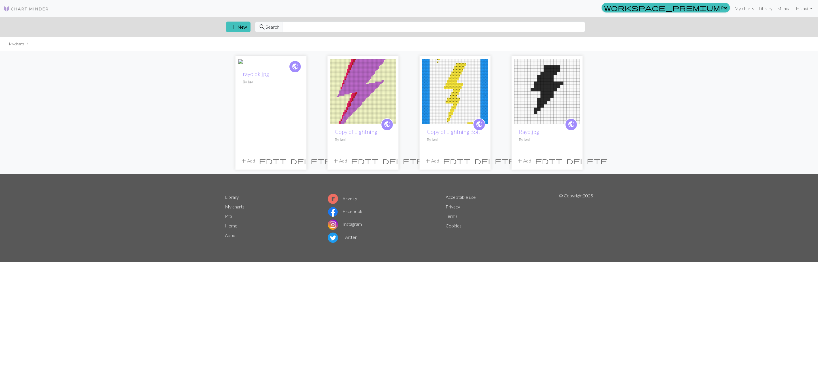
click at [409, 163] on span "edit" at bounding box center [548, 161] width 27 height 8
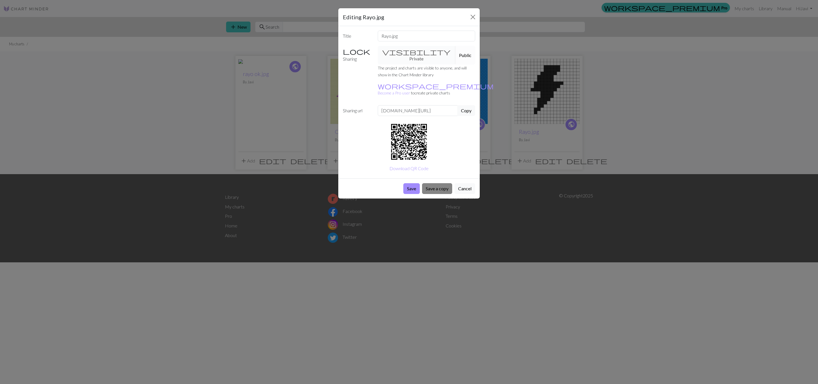
click at [409, 183] on button "Save a copy" at bounding box center [437, 188] width 30 height 11
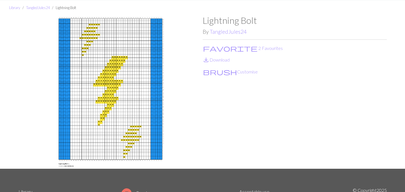
scroll to position [16, 0]
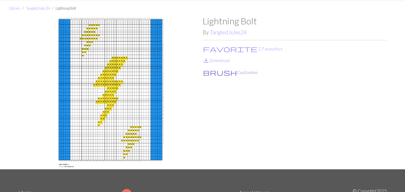
click at [216, 72] on button "brush Customise" at bounding box center [229, 72] width 55 height 7
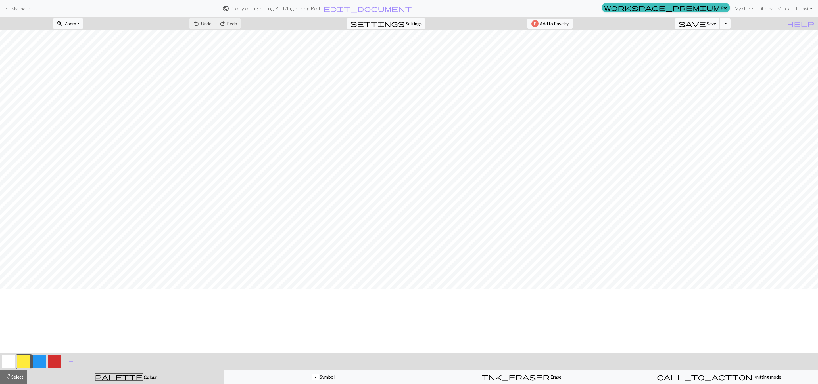
scroll to position [64, 0]
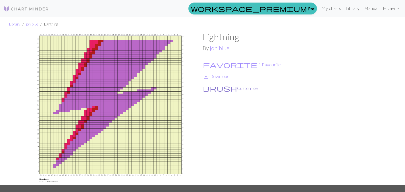
click at [224, 90] on button "brush Customise" at bounding box center [229, 88] width 55 height 7
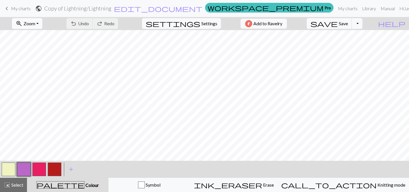
click at [35, 23] on span "Zoom" at bounding box center [30, 23] width 12 height 5
click at [47, 34] on button "Fit all" at bounding box center [34, 36] width 45 height 9
click at [36, 20] on button "zoom_in Zoom Zoom" at bounding box center [27, 23] width 30 height 11
click at [44, 47] on button "Fit width" at bounding box center [34, 45] width 45 height 9
click at [35, 25] on span "Zoom" at bounding box center [30, 23] width 12 height 5
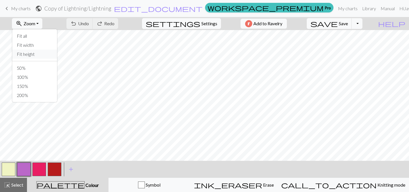
click at [43, 55] on button "Fit height" at bounding box center [34, 54] width 45 height 9
click at [35, 23] on span "Zoom" at bounding box center [30, 23] width 12 height 5
click at [48, 37] on button "Fit all" at bounding box center [34, 36] width 45 height 9
click at [39, 20] on button "zoom_in Zoom Zoom" at bounding box center [27, 23] width 30 height 11
click at [37, 71] on button "50%" at bounding box center [34, 68] width 45 height 9
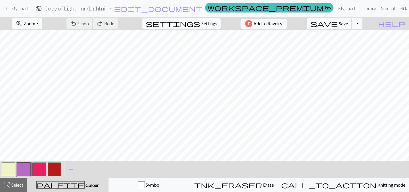
click at [35, 23] on span "Zoom" at bounding box center [30, 23] width 12 height 5
click at [40, 76] on button "100%" at bounding box center [34, 77] width 45 height 9
click at [42, 22] on button "zoom_in Zoom Zoom" at bounding box center [27, 23] width 30 height 11
click at [36, 68] on button "50%" at bounding box center [34, 68] width 45 height 9
click at [42, 25] on button "zoom_in Zoom Zoom" at bounding box center [27, 23] width 30 height 11
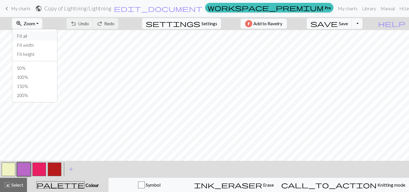
click at [52, 33] on button "Fit all" at bounding box center [34, 36] width 45 height 9
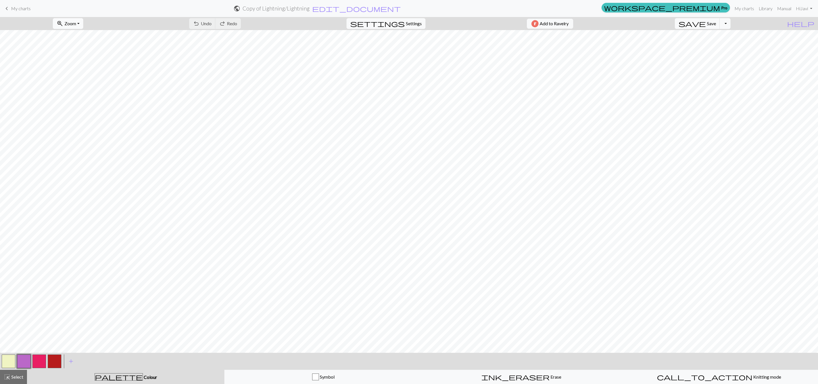
click at [75, 21] on span "Zoom" at bounding box center [70, 23] width 12 height 5
click at [83, 35] on button "Fit all" at bounding box center [75, 36] width 45 height 9
click at [404, 23] on span "Settings" at bounding box center [414, 23] width 16 height 7
select select "aran"
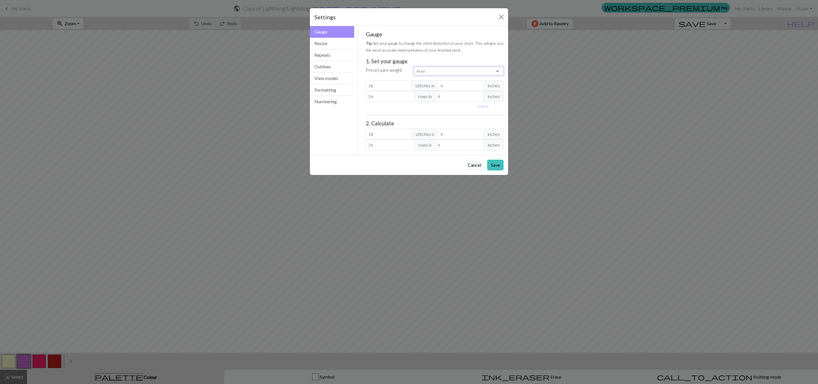
click at [404, 72] on select "Custom Square Lace Light Fingering Fingering Sport Double knit Worsted Aran Bul…" at bounding box center [459, 71] width 90 height 9
click at [404, 103] on button "Use cm" at bounding box center [482, 106] width 17 height 9
type input "10.16"
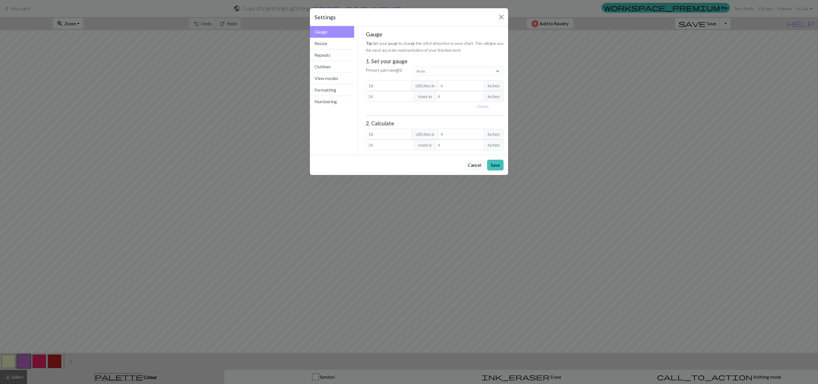
type input "10.16"
click at [404, 85] on input "10.16" at bounding box center [465, 85] width 49 height 11
select select "custom"
type input "10.1"
type input "18.11"
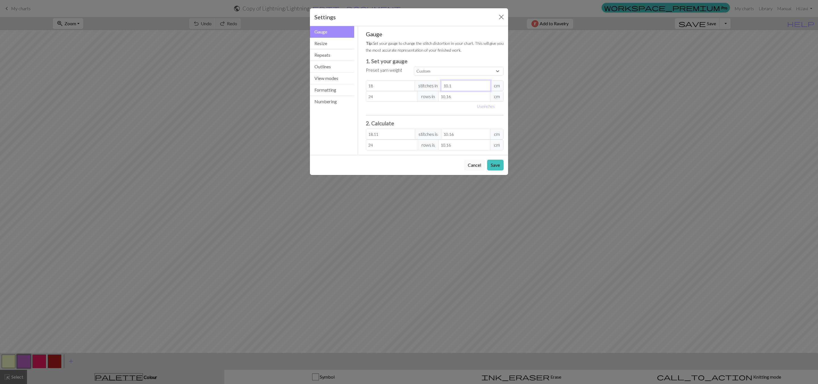
type input "10"
type input "18.29"
type input "1"
type input "182.88"
type input "15"
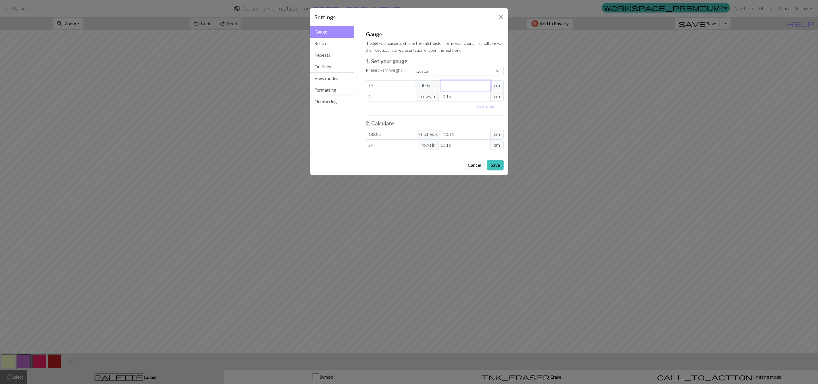
type input "12.19"
type input "15"
click at [385, 86] on input "18" at bounding box center [390, 85] width 49 height 11
type input "1"
type input "0.68"
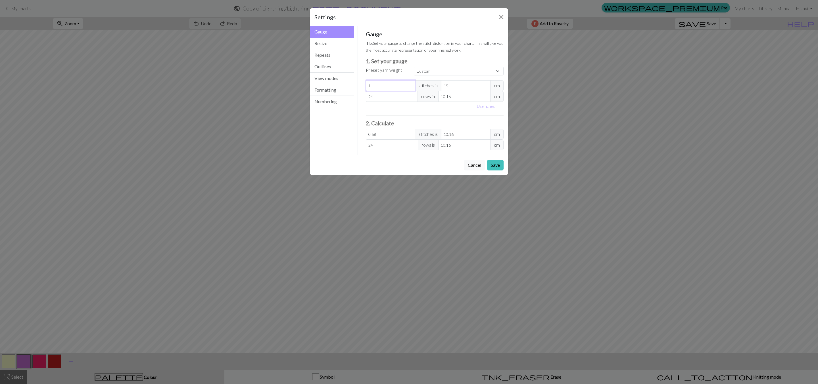
type input "0"
type input "3"
type input "2.03"
type input "36"
type input "24.38"
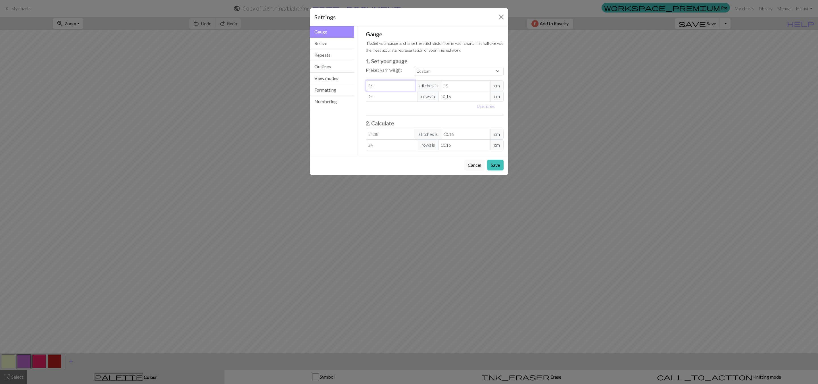
type input "36"
click at [391, 97] on input "24" at bounding box center [392, 96] width 52 height 11
type input "2"
type input "0"
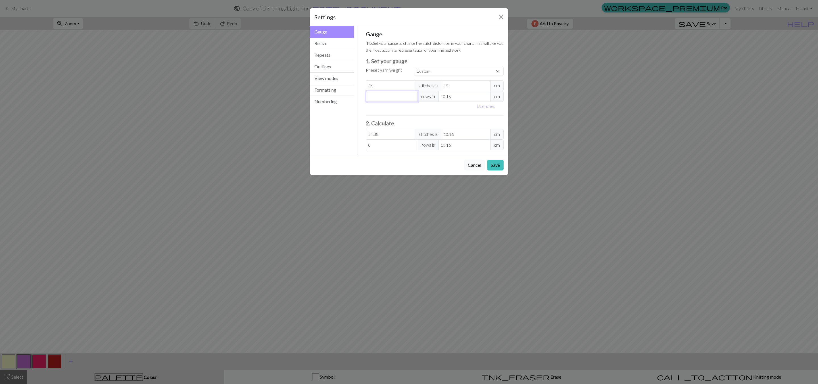
type input "6"
type input "60"
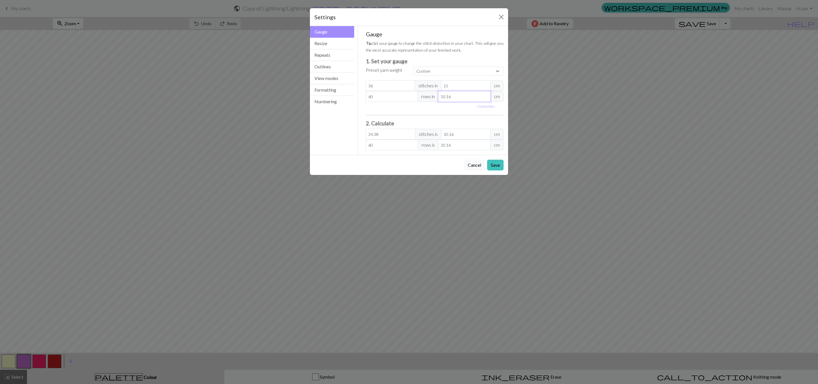
click at [404, 96] on input "10.16" at bounding box center [464, 96] width 52 height 11
type input "10.1"
type input "60.36"
type input "10"
type input "60.96"
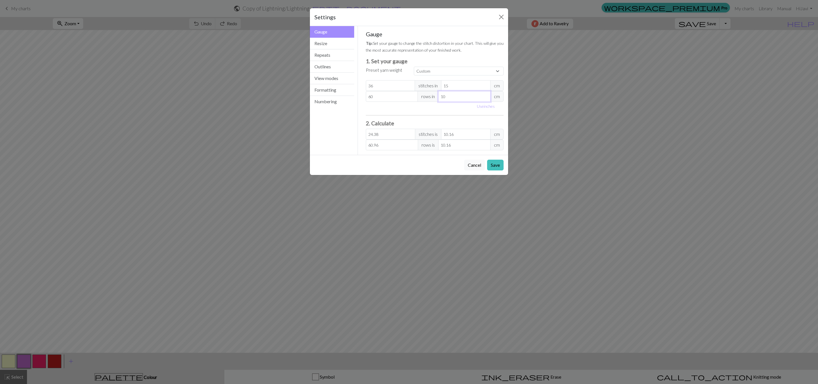
type input "106"
type input "5.75"
type input "10"
type input "60.96"
type input "1"
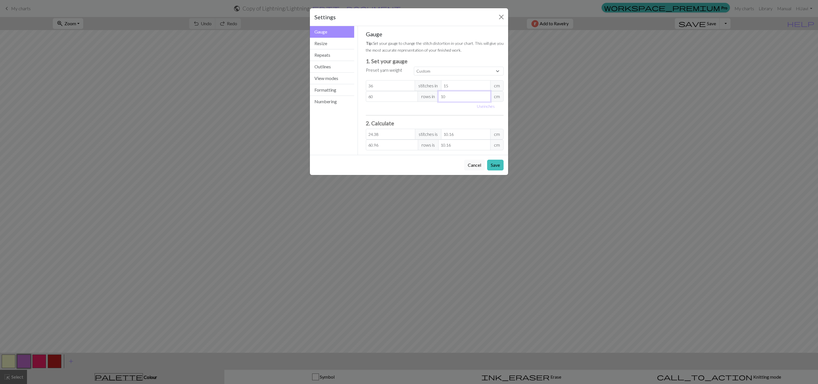
type input "609.6"
type input "15"
type input "40.64"
type input "15"
click at [404, 135] on input "10.16" at bounding box center [465, 134] width 49 height 11
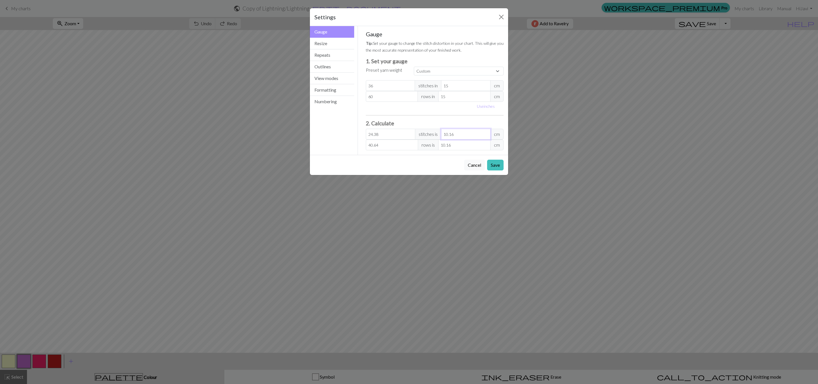
type input "24.24"
type input "10.1"
type input "24"
type input "10"
type input "2.4"
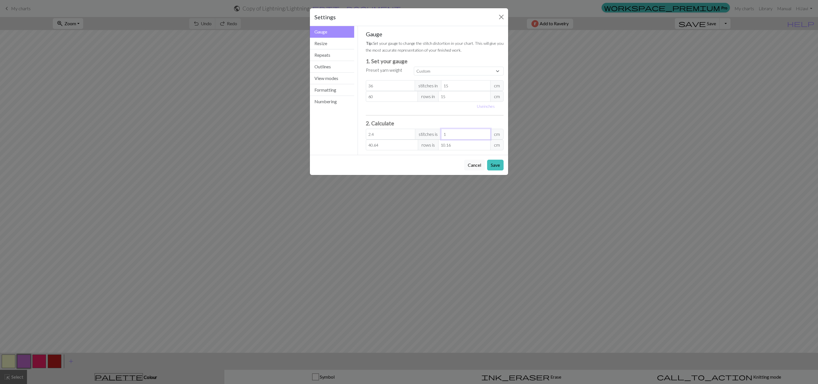
type input "1"
click at [404, 135] on input "2.4" at bounding box center [390, 134] width 49 height 11
type input "2"
type input "0.83"
type input "0"
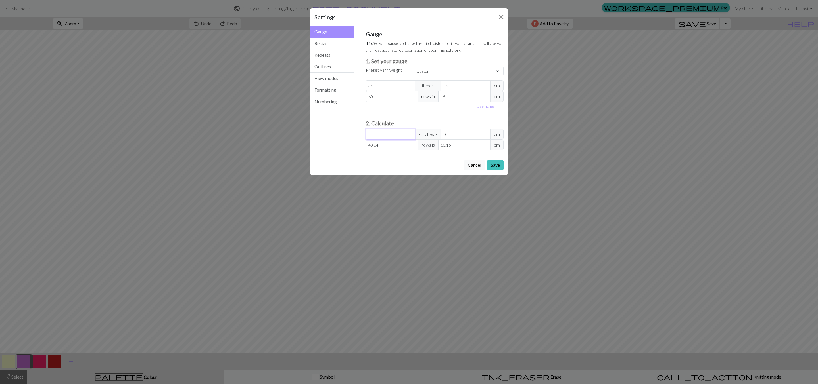
type input "6"
type input "2.5"
type input "0"
type input "4"
type input "1.67"
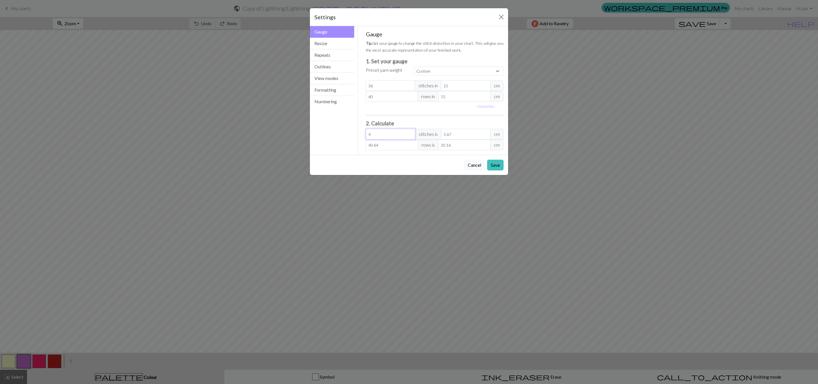
type input "4"
click at [389, 147] on input "40.64" at bounding box center [392, 145] width 52 height 11
click at [395, 128] on div "Gauge Tip: Set your gauge to change the stitch distortion in your chart. This w…" at bounding box center [435, 91] width 138 height 120
click at [393, 130] on input "4" at bounding box center [390, 134] width 49 height 11
type input "0"
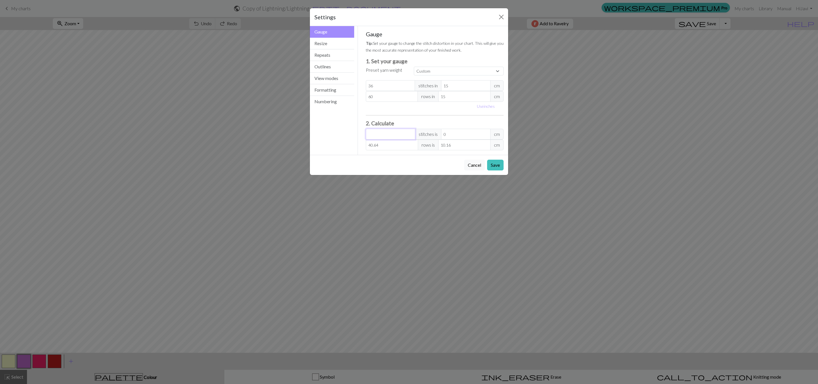
type input "3"
type input "1.25"
type input "36"
type input "15"
type input "36"
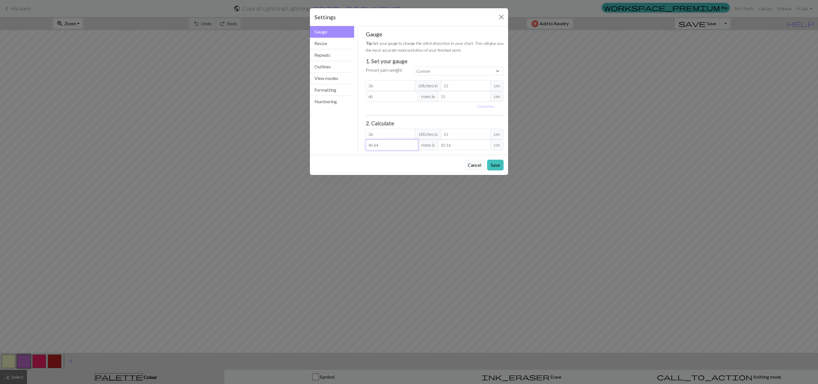
click at [385, 146] on input "40.64" at bounding box center [392, 145] width 52 height 11
type input "40.6"
type input "10.15"
type input "40"
type input "10"
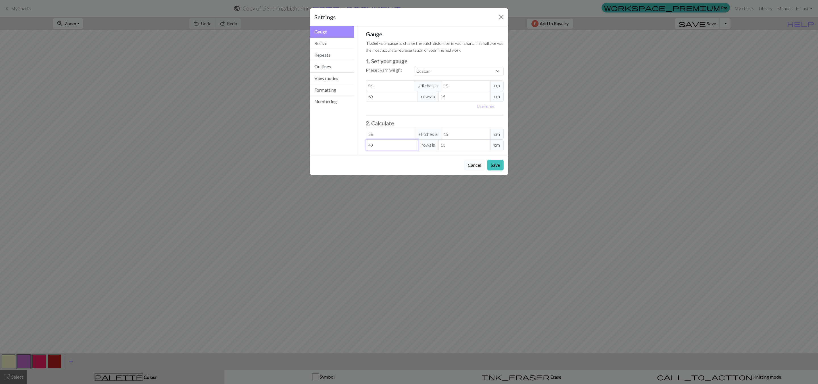
type input "4"
type input "1"
type input "4"
click at [404, 167] on button "Save" at bounding box center [495, 165] width 16 height 11
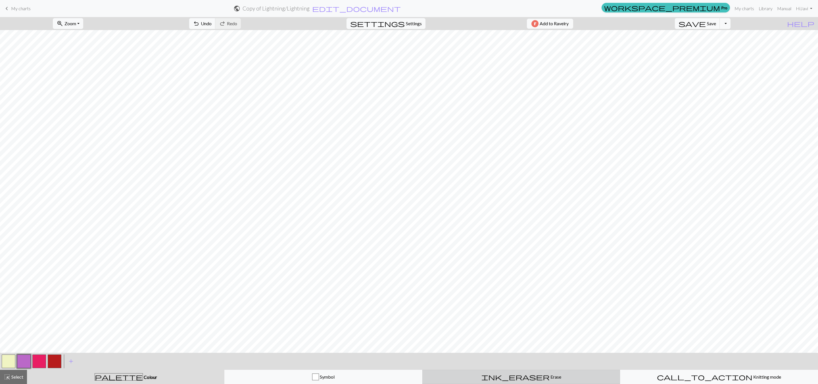
click at [404, 192] on span "ink_eraser" at bounding box center [515, 377] width 68 height 8
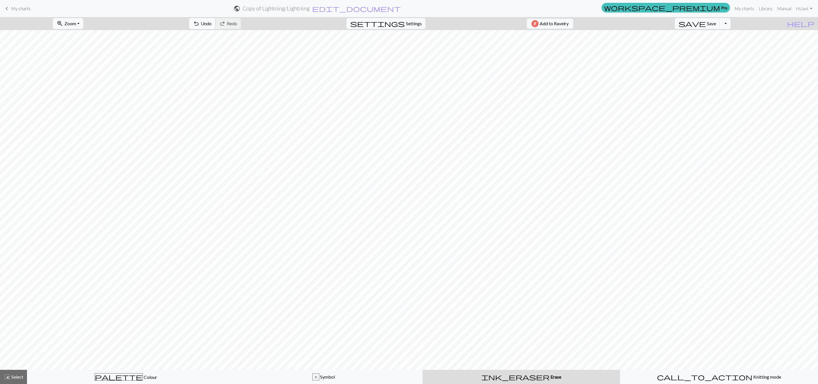
click at [215, 19] on button "undo Undo Undo" at bounding box center [202, 23] width 26 height 11
click at [143, 192] on span "Colour" at bounding box center [150, 377] width 14 height 5
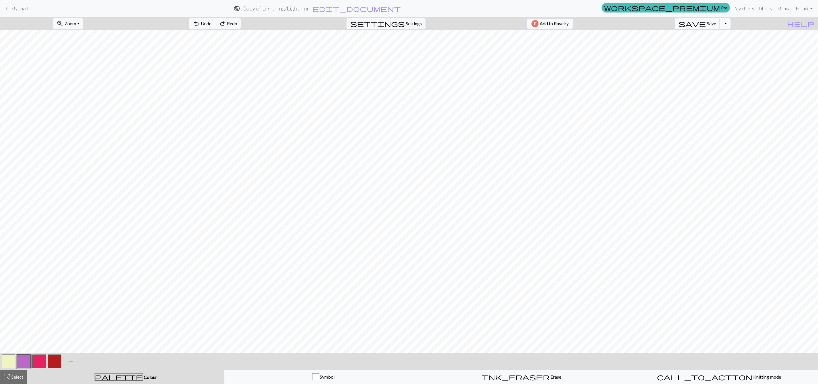
click at [11, 192] on button "button" at bounding box center [9, 362] width 14 height 14
click at [215, 27] on button "undo Undo Undo" at bounding box center [202, 23] width 26 height 11
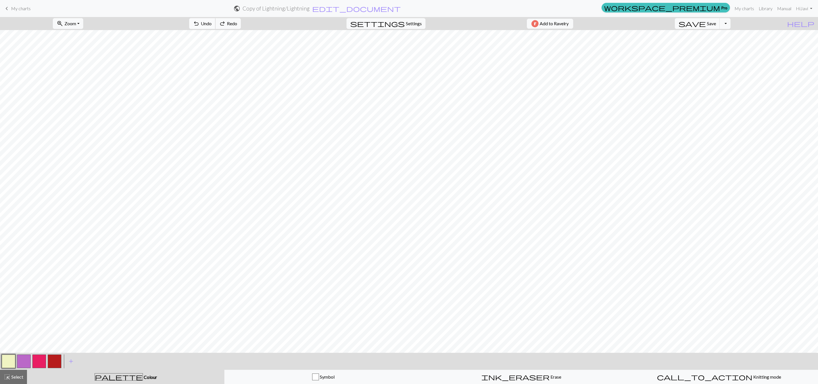
click at [215, 27] on button "undo Undo Undo" at bounding box center [202, 23] width 26 height 11
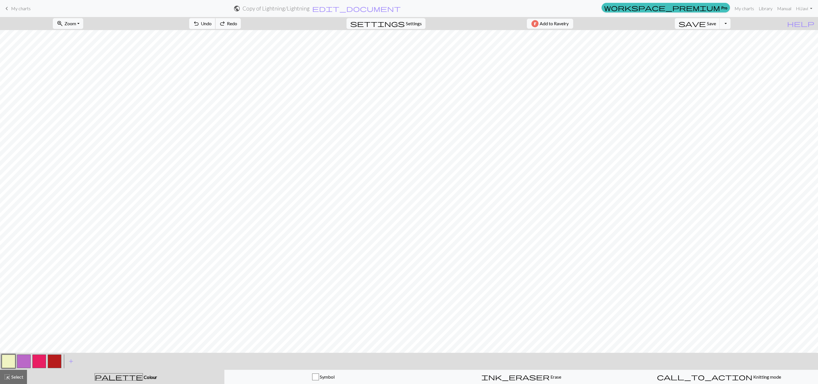
click at [215, 27] on button "undo Undo Undo" at bounding box center [202, 23] width 26 height 11
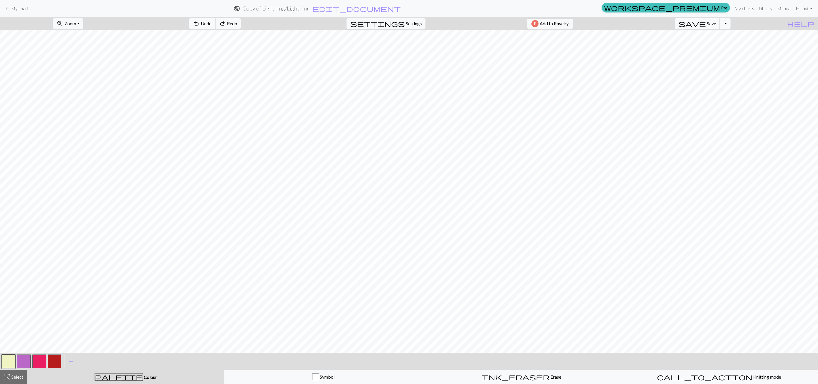
click at [215, 27] on button "undo Undo Undo" at bounding box center [202, 23] width 26 height 11
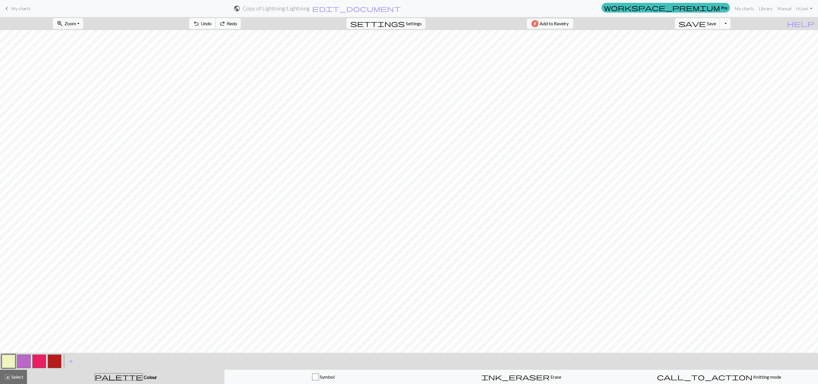
click at [215, 27] on button "undo Undo Undo" at bounding box center [202, 23] width 26 height 11
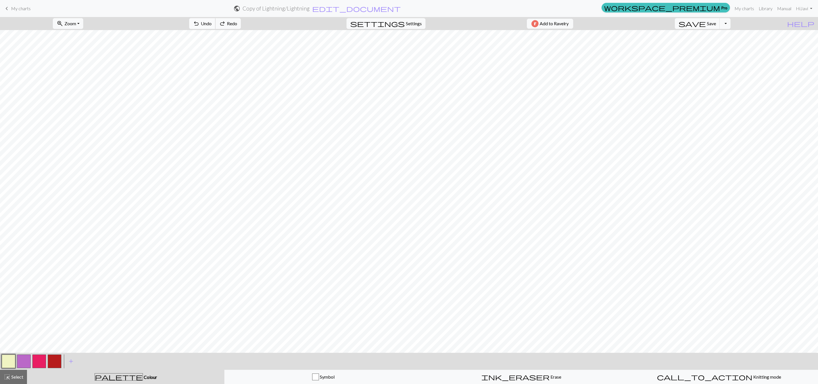
click at [215, 27] on button "undo Undo Undo" at bounding box center [202, 23] width 26 height 11
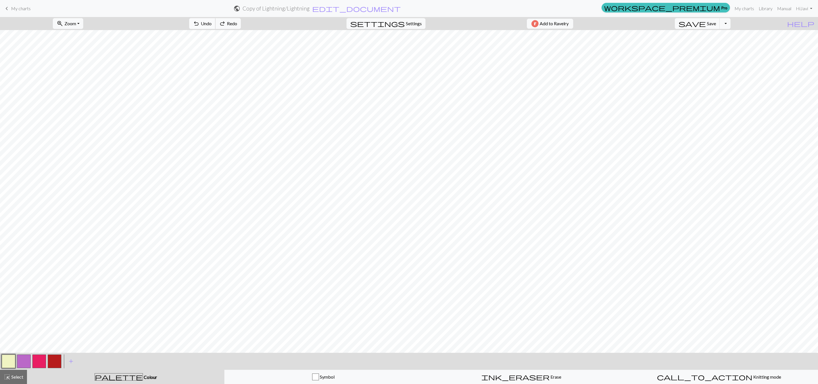
click at [215, 27] on button "undo Undo Undo" at bounding box center [202, 23] width 26 height 11
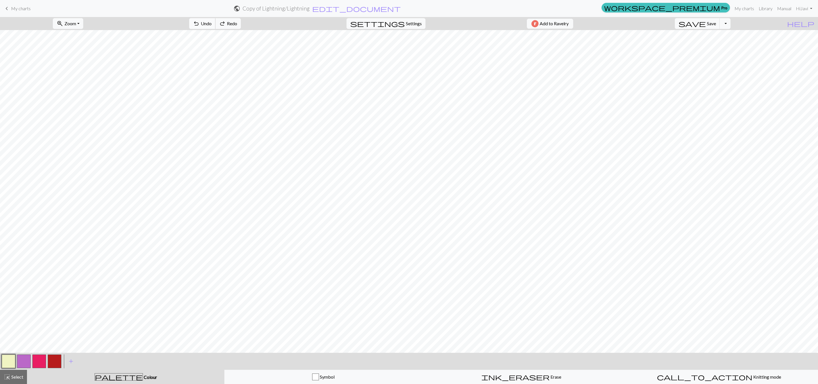
click at [215, 27] on button "undo Undo Undo" at bounding box center [202, 23] width 26 height 11
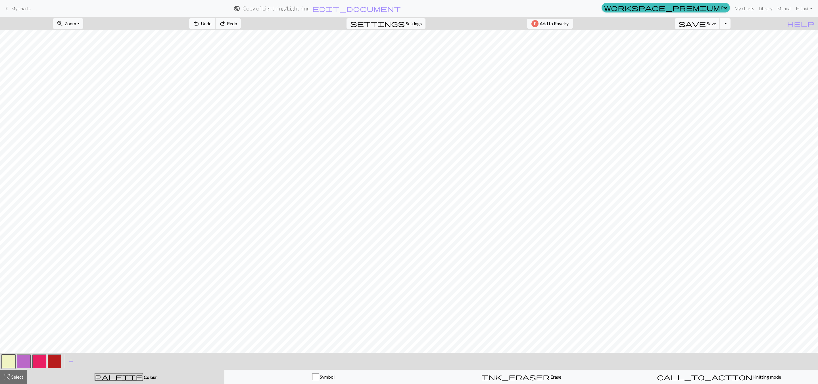
click at [215, 27] on button "undo Undo Undo" at bounding box center [202, 23] width 26 height 11
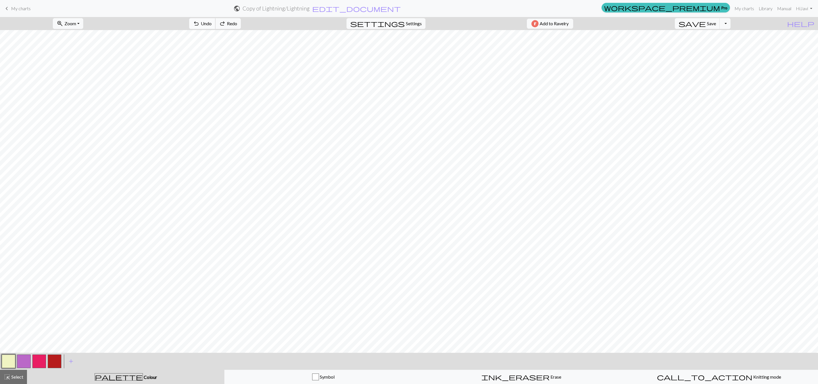
click at [215, 27] on button "undo Undo Undo" at bounding box center [202, 23] width 26 height 11
click at [234, 27] on div "undo Undo Undo redo Redo Redo" at bounding box center [215, 23] width 60 height 13
click at [404, 23] on button "settings Settings" at bounding box center [385, 23] width 79 height 11
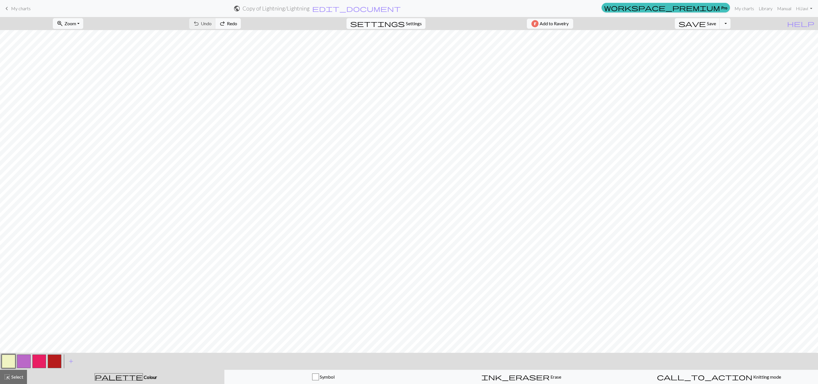
select select "aran"
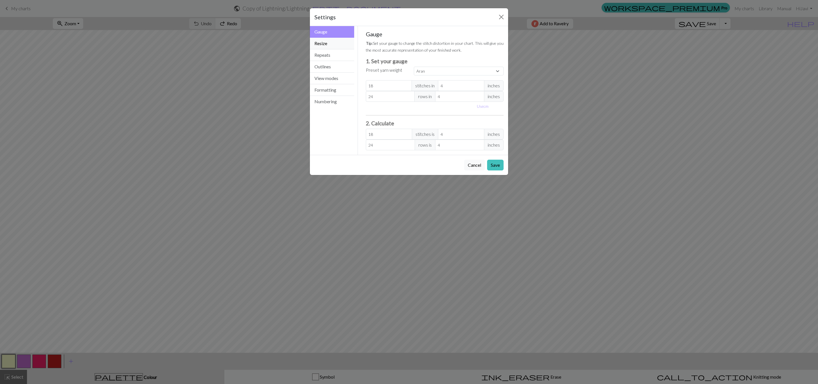
click at [331, 45] on button "Resize" at bounding box center [332, 44] width 44 height 12
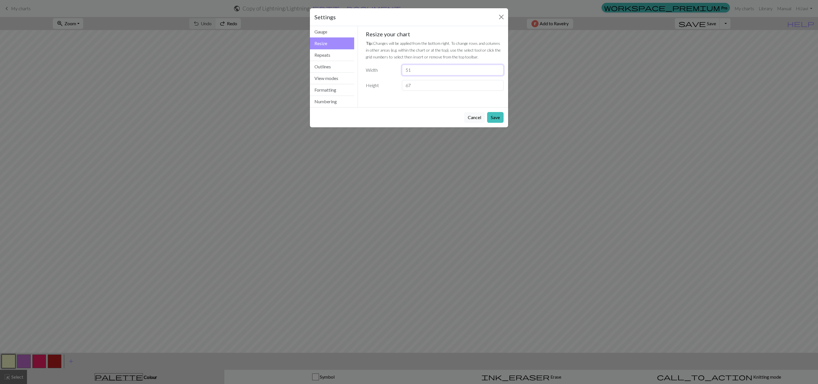
click at [404, 66] on input "51" at bounding box center [453, 70] width 102 height 11
type input "5"
type input "36"
click at [404, 83] on input "67" at bounding box center [453, 85] width 102 height 11
type input "6"
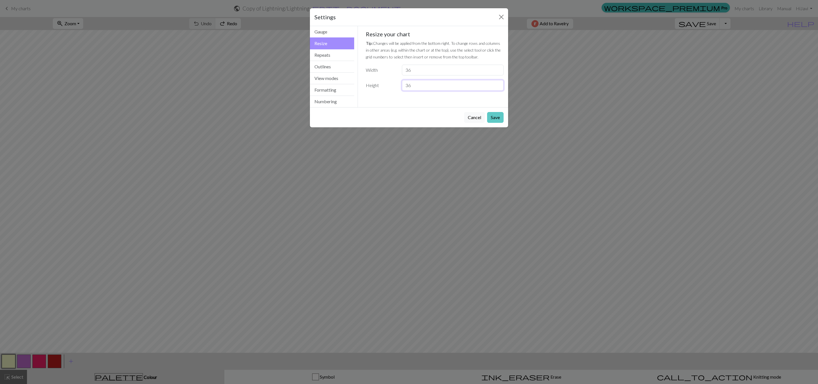
type input "36"
click at [404, 117] on button "Save" at bounding box center [495, 117] width 16 height 11
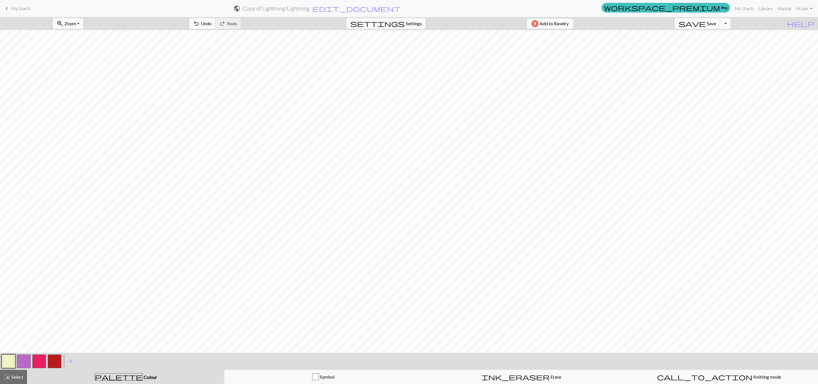
click at [211, 23] on span "Undo" at bounding box center [206, 23] width 11 height 5
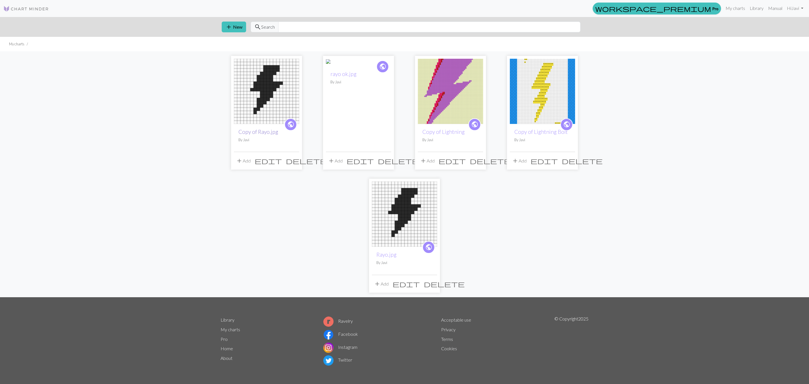
click at [255, 135] on link "Copy of Rayo.jpg" at bounding box center [258, 132] width 40 height 7
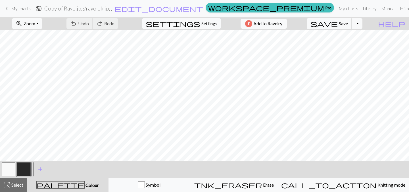
click at [8, 8] on span "keyboard_arrow_left" at bounding box center [6, 9] width 7 height 8
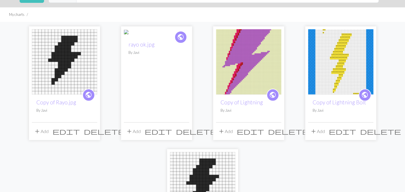
scroll to position [28, 0]
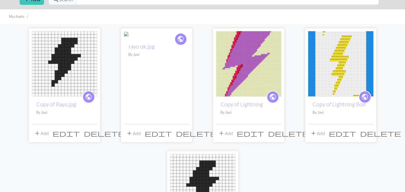
click at [144, 39] on img at bounding box center [134, 35] width 20 height 7
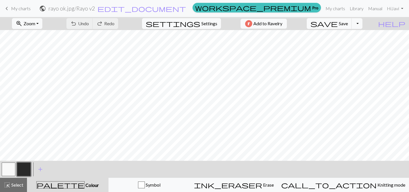
scroll to position [110, 0]
click at [95, 8] on h2 "rayo ok.jpg / Rayo v2" at bounding box center [71, 8] width 47 height 7
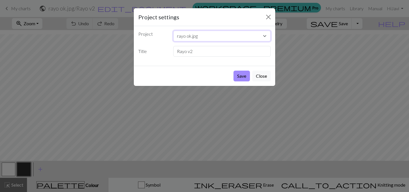
click at [186, 35] on select "Copy of Rayo.jpg rayo ok.jpg Copy of Lightning Copy of Lightning Bolt Rayo.jpg" at bounding box center [222, 36] width 98 height 11
click at [173, 31] on select "Copy of Rayo.jpg rayo ok.jpg Copy of Lightning Copy of Lightning Bolt Rayo.jpg" at bounding box center [222, 36] width 98 height 11
click at [186, 36] on select "Copy of Rayo.jpg rayo ok.jpg Copy of Lightning Copy of Lightning Bolt Rayo.jpg" at bounding box center [222, 36] width 98 height 11
select select "68ae12a93eea154e62190737"
click at [173, 31] on select "Copy of Rayo.jpg rayo ok.jpg Copy of Lightning Copy of Lightning Bolt Rayo.jpg" at bounding box center [222, 36] width 98 height 11
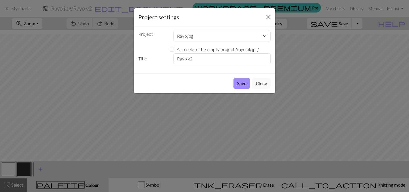
click at [197, 50] on label "Also delete the empty project " rayo ok.jpg "" at bounding box center [218, 49] width 82 height 7
click at [174, 50] on input "Also delete the empty project " rayo ok.jpg "" at bounding box center [172, 49] width 5 height 5
checkbox input "true"
click at [242, 83] on button "Save" at bounding box center [241, 83] width 16 height 11
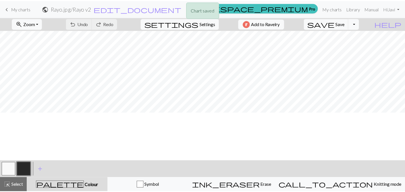
scroll to position [23, 0]
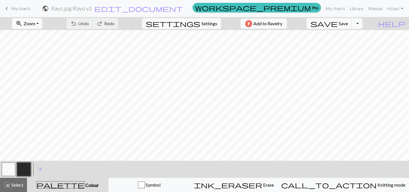
click at [92, 9] on h2 "Rayo.jpg / Rayo v2" at bounding box center [71, 8] width 41 height 7
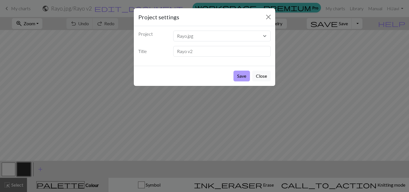
click at [242, 78] on button "Save" at bounding box center [241, 76] width 16 height 11
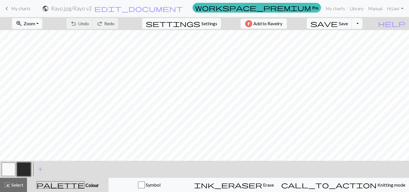
click at [27, 11] on span "My charts" at bounding box center [21, 8] width 20 height 5
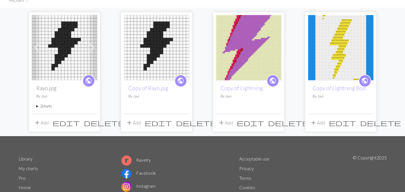
scroll to position [38, 0]
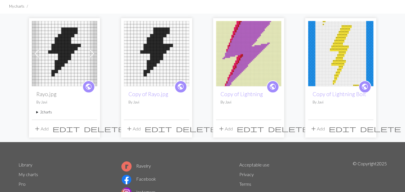
click at [58, 45] on img at bounding box center [64, 53] width 65 height 65
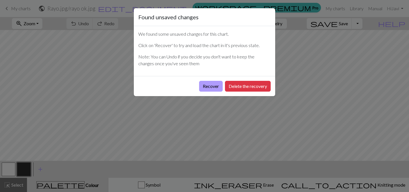
click at [203, 88] on button "Recover" at bounding box center [211, 86] width 24 height 11
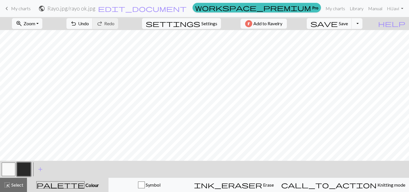
click at [16, 8] on span "My charts" at bounding box center [21, 8] width 20 height 5
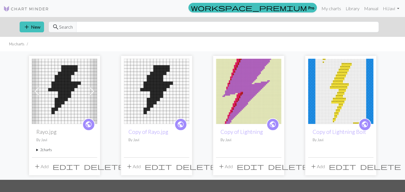
click at [144, 103] on img at bounding box center [156, 91] width 65 height 65
click at [57, 83] on img at bounding box center [64, 91] width 65 height 65
click at [238, 82] on img at bounding box center [248, 91] width 65 height 65
click at [274, 166] on span "delete" at bounding box center [288, 167] width 41 height 8
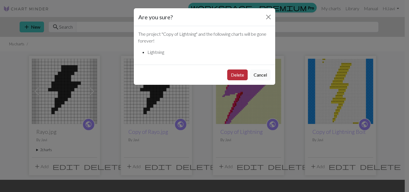
click at [234, 78] on button "Delete" at bounding box center [237, 75] width 20 height 11
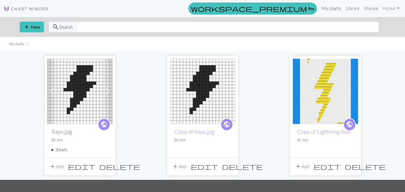
click at [339, 7] on link "My charts" at bounding box center [331, 8] width 24 height 11
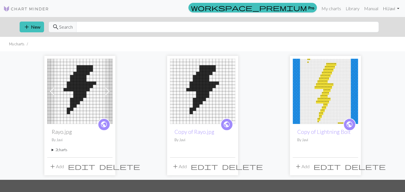
click at [395, 9] on link "Hi [PERSON_NAME]" at bounding box center [390, 8] width 21 height 11
click at [378, 77] on div "Previous Next public Rayo.jpg By Javi 2 charts rayo ok.jpg delete Rayo v2 delet…" at bounding box center [202, 115] width 375 height 128
click at [352, 12] on link "Library" at bounding box center [352, 8] width 18 height 11
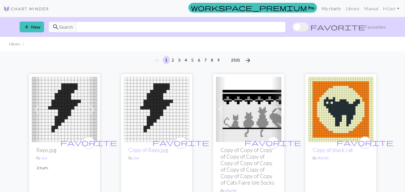
click at [332, 7] on link "My charts" at bounding box center [331, 8] width 24 height 11
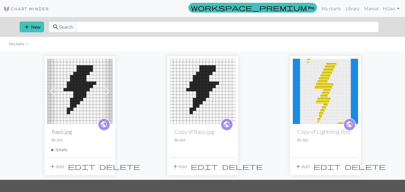
click at [53, 151] on summary "2 charts" at bounding box center [80, 149] width 56 height 5
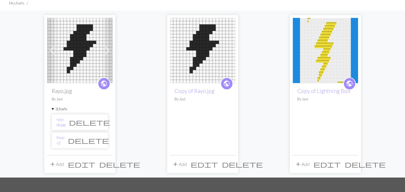
scroll to position [45, 0]
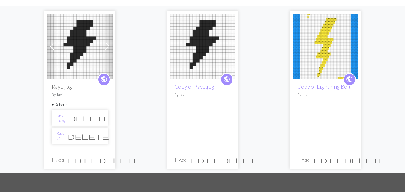
click at [98, 118] on span "delete" at bounding box center [89, 118] width 41 height 8
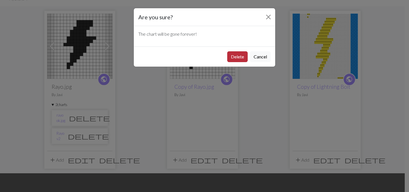
click at [238, 56] on button "Delete" at bounding box center [237, 56] width 20 height 11
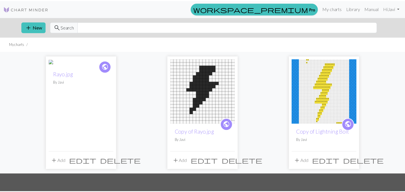
scroll to position [45, 0]
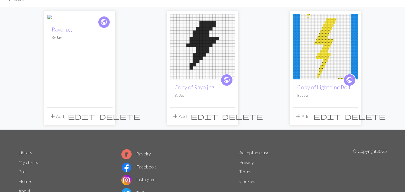
click at [67, 22] on img at bounding box center [57, 18] width 20 height 7
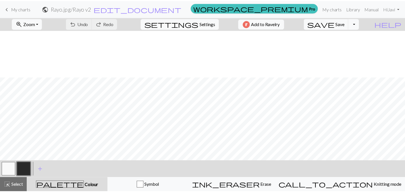
scroll to position [110, 0]
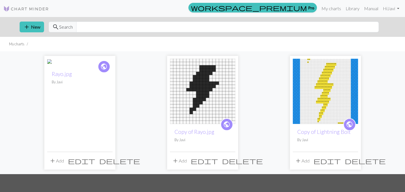
click at [229, 161] on span "delete" at bounding box center [242, 161] width 41 height 8
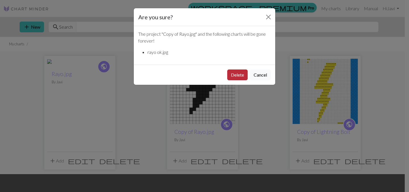
click at [236, 76] on button "Delete" at bounding box center [237, 75] width 20 height 11
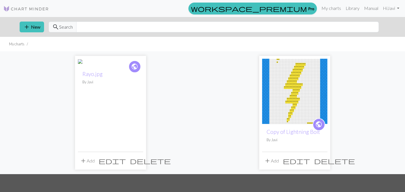
click at [88, 162] on button "add Add" at bounding box center [87, 161] width 19 height 11
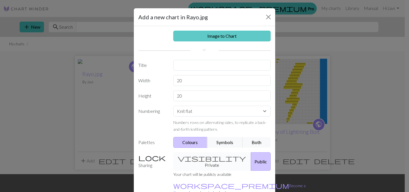
click at [234, 37] on link "Image to Chart" at bounding box center [222, 36] width 98 height 11
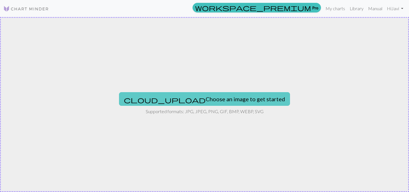
click at [190, 104] on button "cloud_upload Choose an image to get started" at bounding box center [204, 99] width 171 height 14
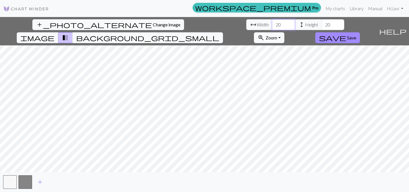
click at [272, 25] on input "20" at bounding box center [283, 24] width 23 height 11
type input "36"
click at [321, 25] on input "20" at bounding box center [332, 24] width 23 height 11
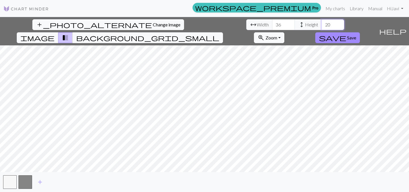
type input "2"
type input "30"
click at [360, 32] on button "save Save" at bounding box center [337, 37] width 45 height 11
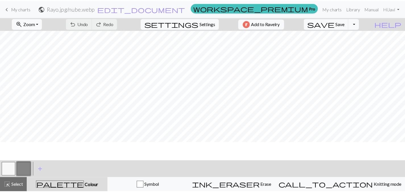
scroll to position [110, 0]
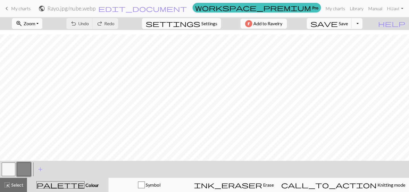
click at [362, 22] on button "Toggle Dropdown" at bounding box center [356, 23] width 11 height 11
click at [352, 45] on button "save_alt Download" at bounding box center [315, 45] width 94 height 9
click at [362, 20] on button "Toggle Dropdown" at bounding box center [356, 23] width 11 height 11
click at [347, 43] on button "save_alt Download" at bounding box center [315, 45] width 94 height 9
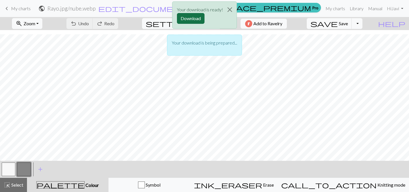
click at [200, 21] on button "Download" at bounding box center [191, 18] width 28 height 11
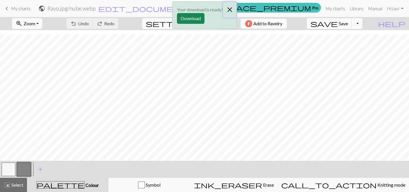
click at [232, 9] on button "Close" at bounding box center [230, 10] width 14 height 16
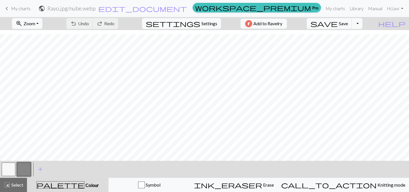
click at [21, 7] on span "My charts" at bounding box center [21, 8] width 20 height 5
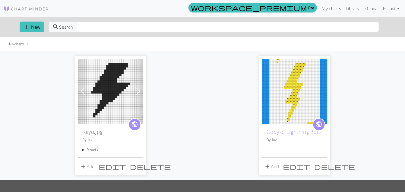
click at [94, 151] on summary "2 charts" at bounding box center [110, 149] width 56 height 5
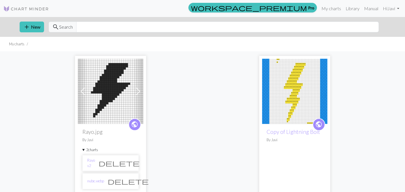
click at [128, 180] on span "delete" at bounding box center [128, 181] width 41 height 8
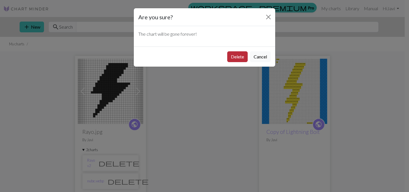
click at [240, 55] on button "Delete" at bounding box center [237, 56] width 20 height 11
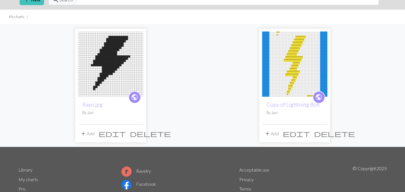
scroll to position [26, 0]
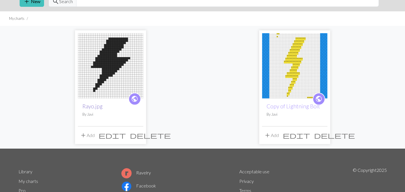
click at [95, 107] on link "Rayo.jpg" at bounding box center [92, 106] width 20 height 7
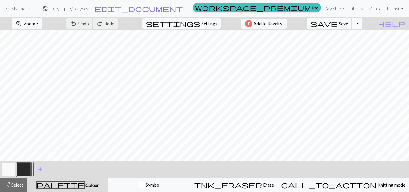
click at [183, 8] on span "edit_document" at bounding box center [138, 9] width 89 height 8
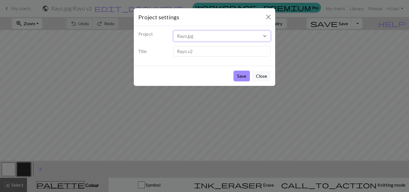
click at [189, 37] on select "Rayo.jpg Copy of Lightning Bolt" at bounding box center [222, 36] width 98 height 11
click at [269, 13] on button "Close" at bounding box center [268, 16] width 9 height 9
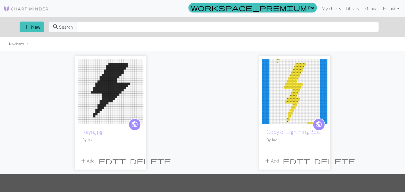
click at [93, 163] on button "add Add" at bounding box center [87, 161] width 19 height 11
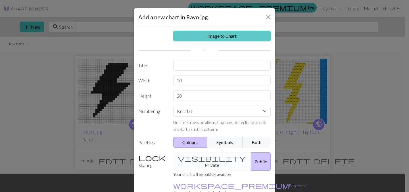
click at [230, 37] on link "Image to Chart" at bounding box center [222, 36] width 98 height 11
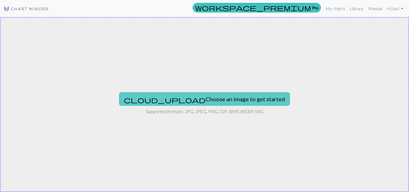
click at [195, 103] on button "cloud_upload Choose an image to get started" at bounding box center [204, 99] width 171 height 14
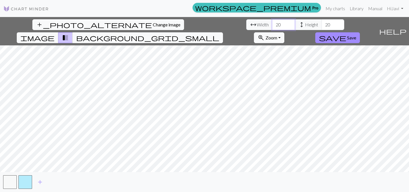
click at [272, 26] on input "20" at bounding box center [283, 24] width 23 height 11
type input "36"
click at [321, 25] on input "20" at bounding box center [332, 24] width 23 height 11
type input "30"
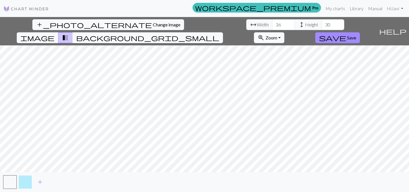
click at [23, 187] on button "button" at bounding box center [25, 182] width 14 height 14
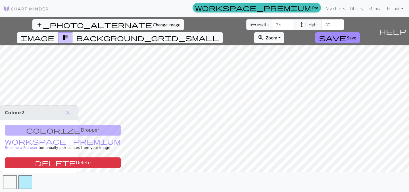
click at [49, 131] on div "colorize Dropper workspace_premium Become a Pro user to manually pick colours f…" at bounding box center [39, 146] width 78 height 53
click at [68, 111] on span "close" at bounding box center [67, 113] width 7 height 8
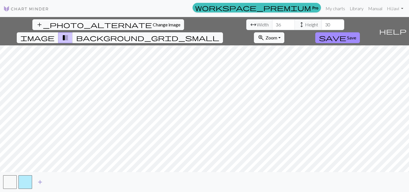
click at [41, 181] on span "add" at bounding box center [40, 182] width 7 height 8
click at [360, 32] on button "save Save" at bounding box center [337, 37] width 45 height 11
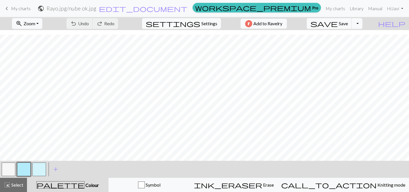
scroll to position [110, 0]
click at [88, 185] on div "palette Colour Colour" at bounding box center [67, 184] width 75 height 7
click at [22, 168] on button "button" at bounding box center [24, 170] width 14 height 14
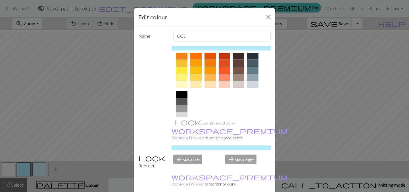
scroll to position [89, 0]
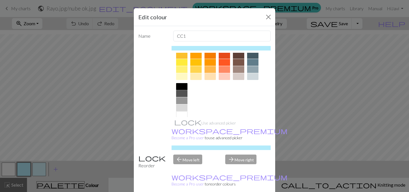
click at [179, 87] on div at bounding box center [181, 86] width 11 height 7
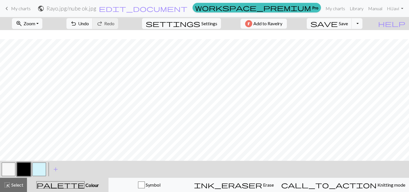
scroll to position [81, 0]
click at [348, 25] on span "Save" at bounding box center [343, 23] width 9 height 5
click at [362, 23] on button "Toggle Dropdown" at bounding box center [356, 23] width 11 height 11
click at [349, 43] on button "save_alt Download" at bounding box center [315, 45] width 94 height 9
click at [362, 24] on button "Toggle Dropdown" at bounding box center [356, 23] width 11 height 11
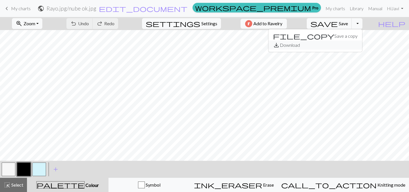
click at [348, 44] on button "save_alt Download" at bounding box center [315, 45] width 94 height 9
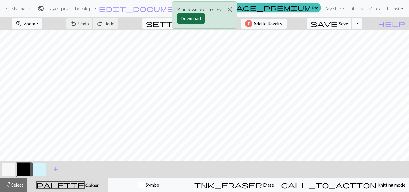
click at [193, 15] on button "Download" at bounding box center [191, 18] width 28 height 11
click at [229, 10] on button "Close" at bounding box center [230, 10] width 14 height 16
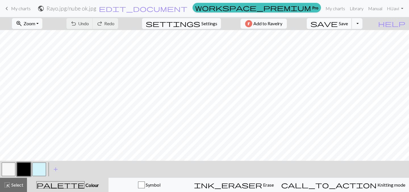
click at [352, 27] on button "save Save Save" at bounding box center [329, 23] width 45 height 11
click at [348, 25] on span "Save" at bounding box center [343, 23] width 9 height 5
